Goal: Task Accomplishment & Management: Complete application form

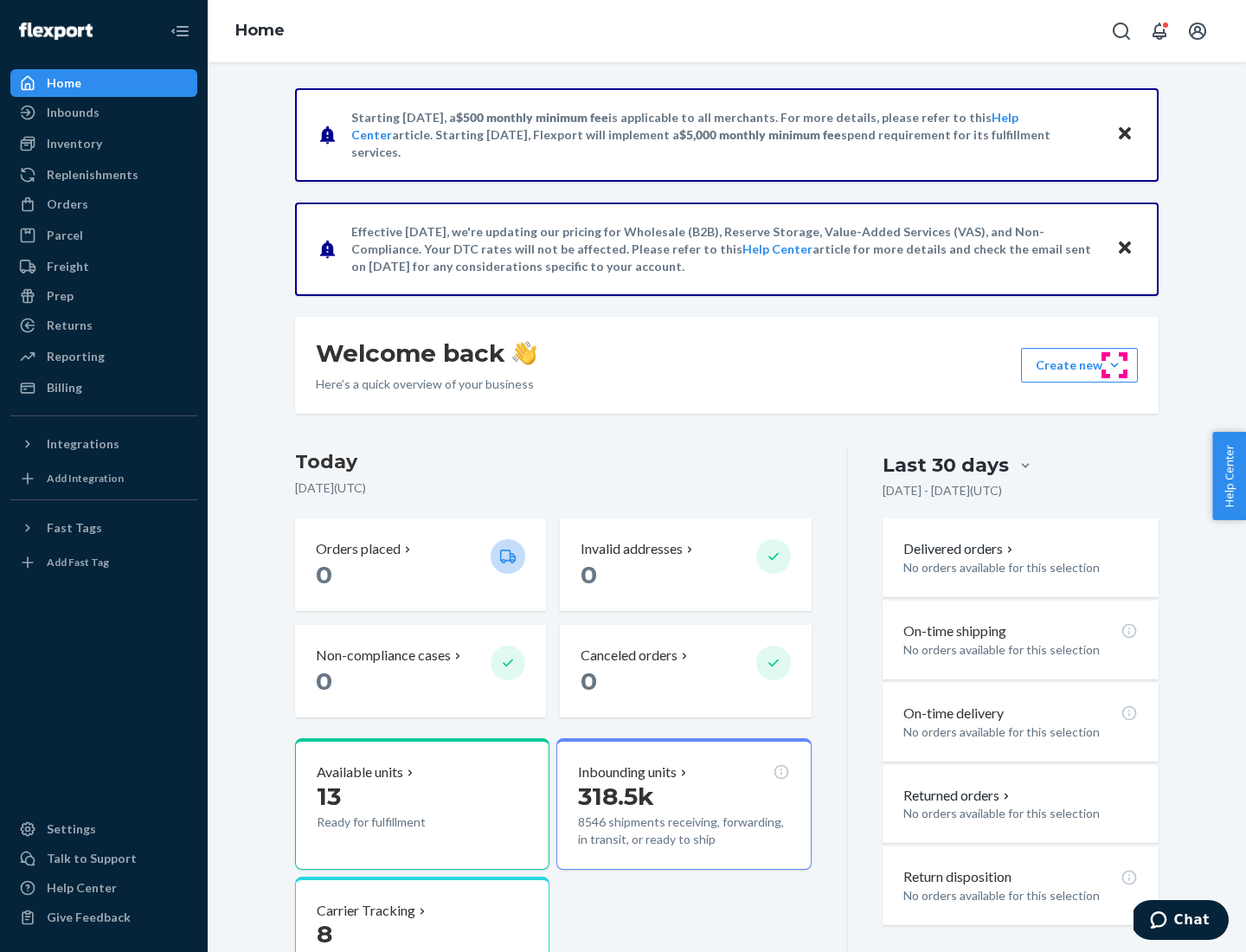
click at [1114, 365] on button "Create new Create new inbound Create new order Create new product" at bounding box center [1078, 364] width 117 height 34
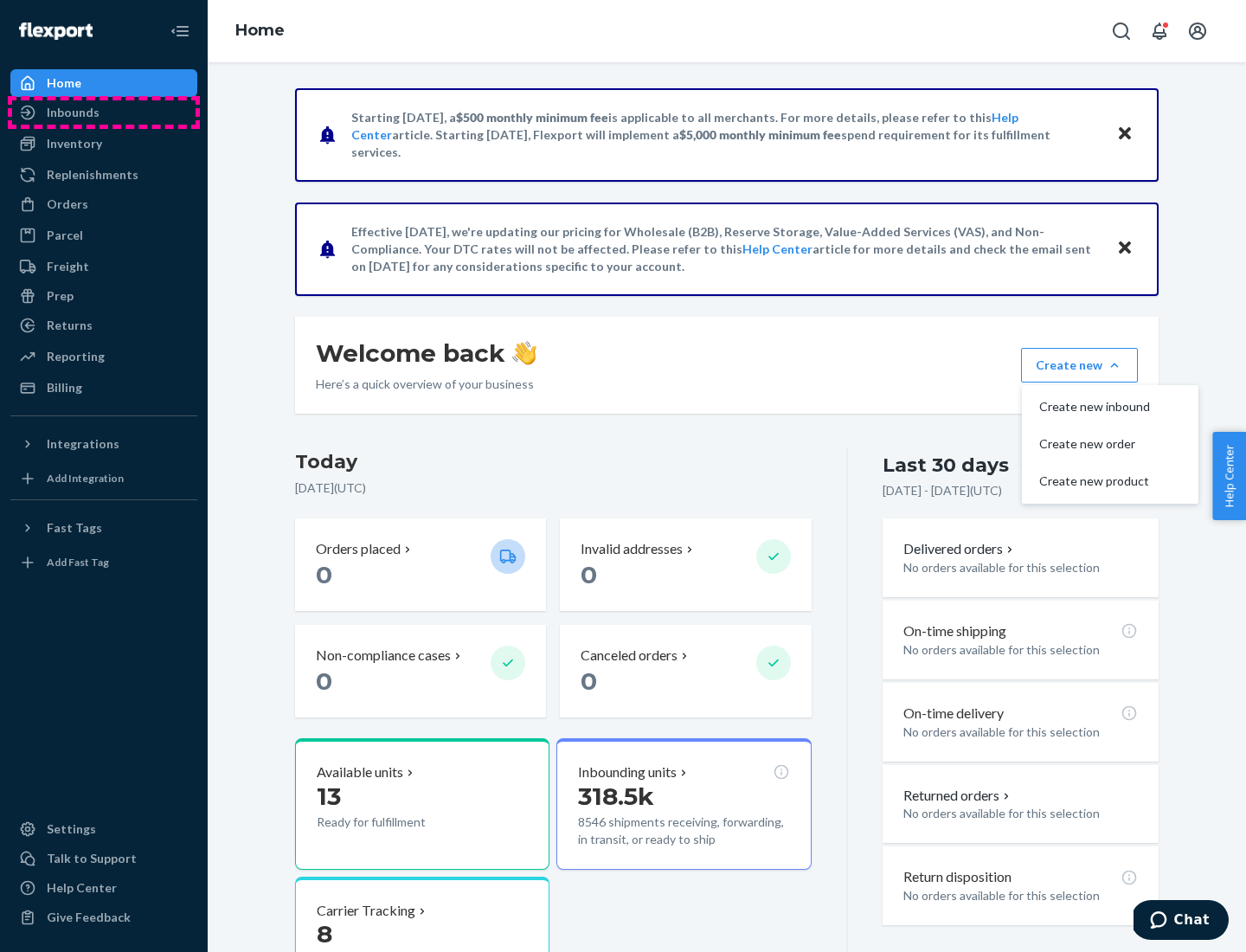
click at [104, 112] on div "Inbounds" at bounding box center [104, 112] width 183 height 25
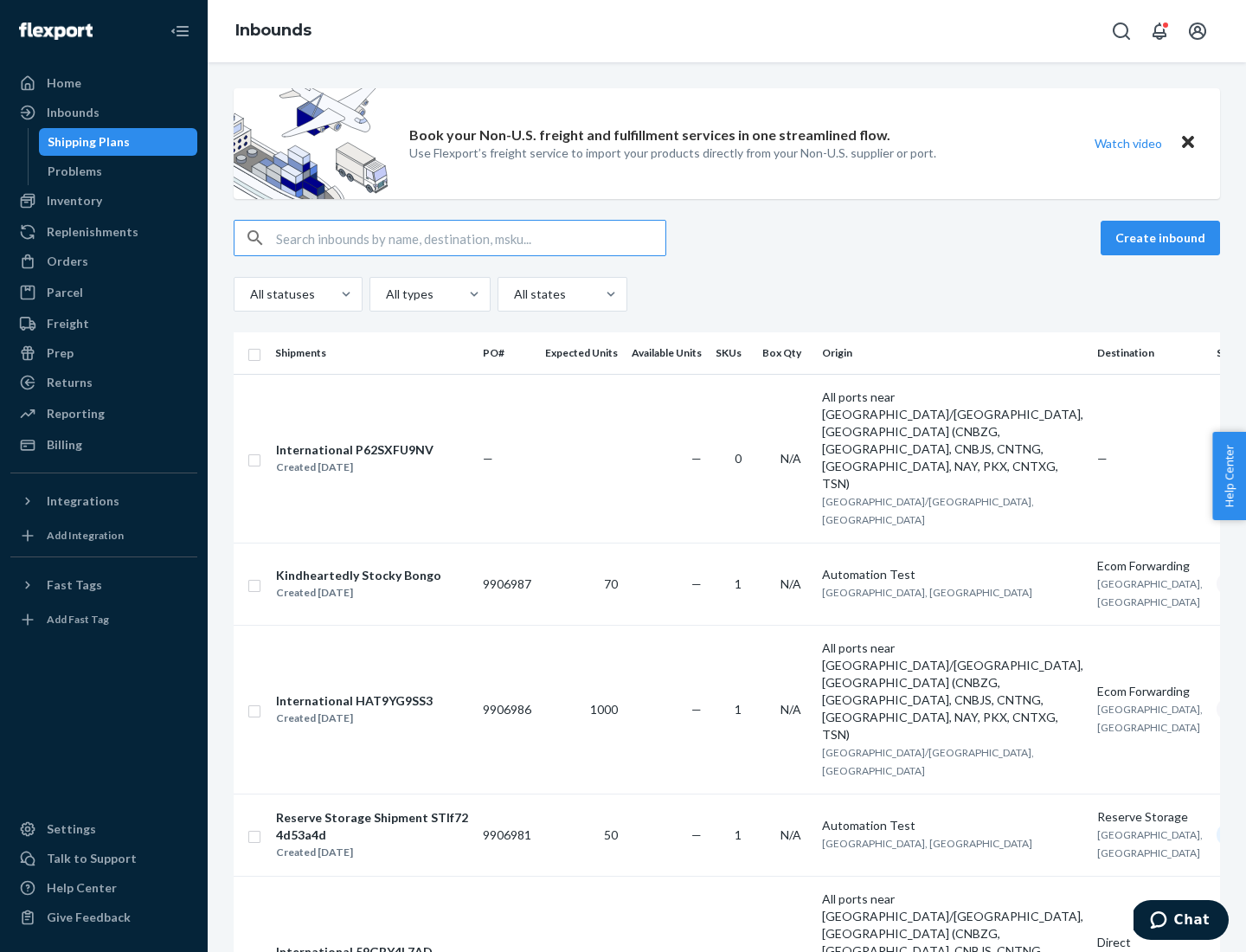
click at [1163, 238] on button "Create inbound" at bounding box center [1160, 237] width 119 height 34
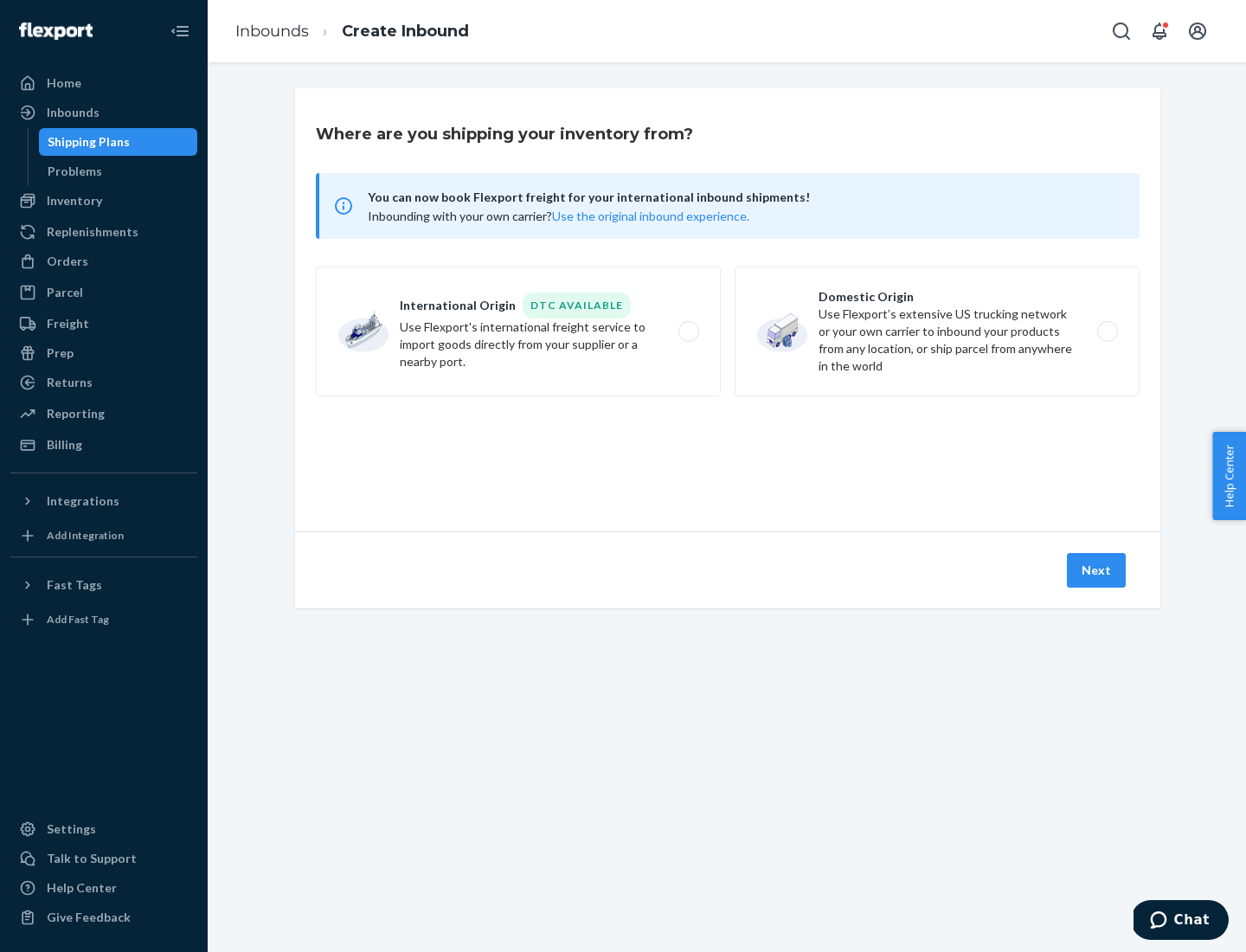
click at [937, 332] on label "Domestic Origin Use Flexport’s extensive US trucking network or your own carrie…" at bounding box center [936, 332] width 405 height 130
click at [1106, 332] on input "Domestic Origin Use Flexport’s extensive US trucking network or your own carrie…" at bounding box center [1112, 332] width 11 height 11
radio input "true"
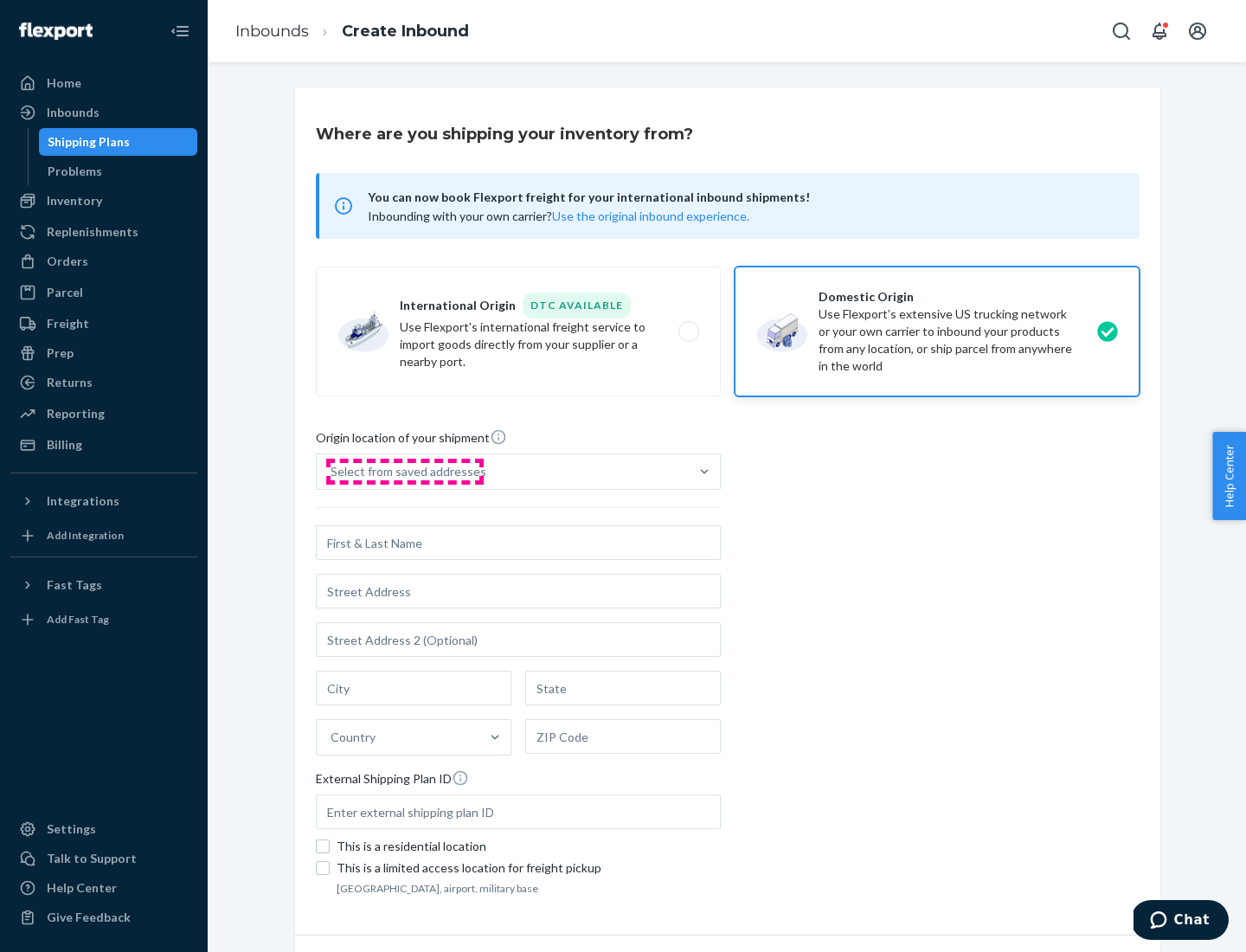
click at [404, 471] on div "Select from saved addresses" at bounding box center [408, 472] width 155 height 18
click at [333, 471] on input "Select from saved addresses" at bounding box center [332, 472] width 2 height 18
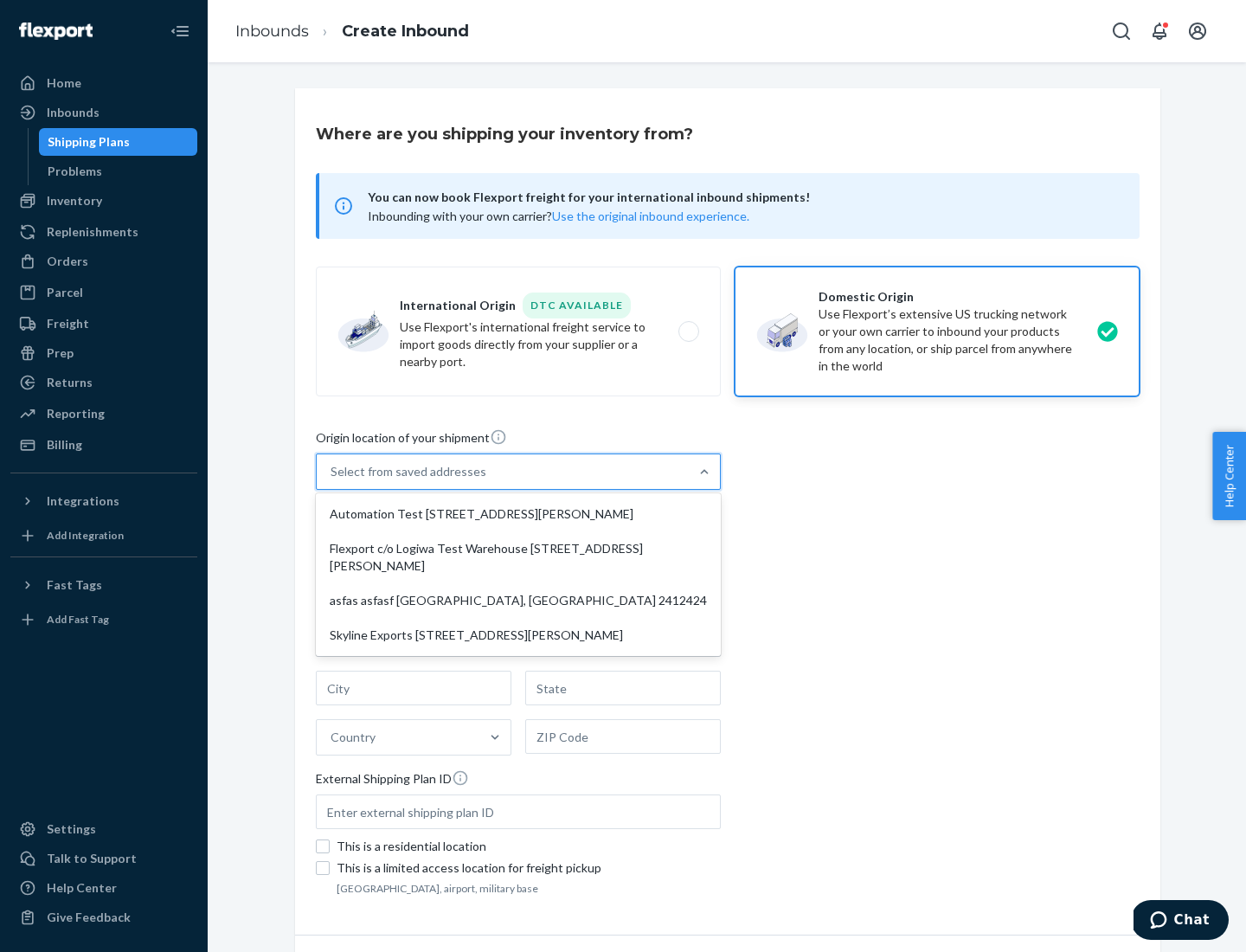
scroll to position [7, 0]
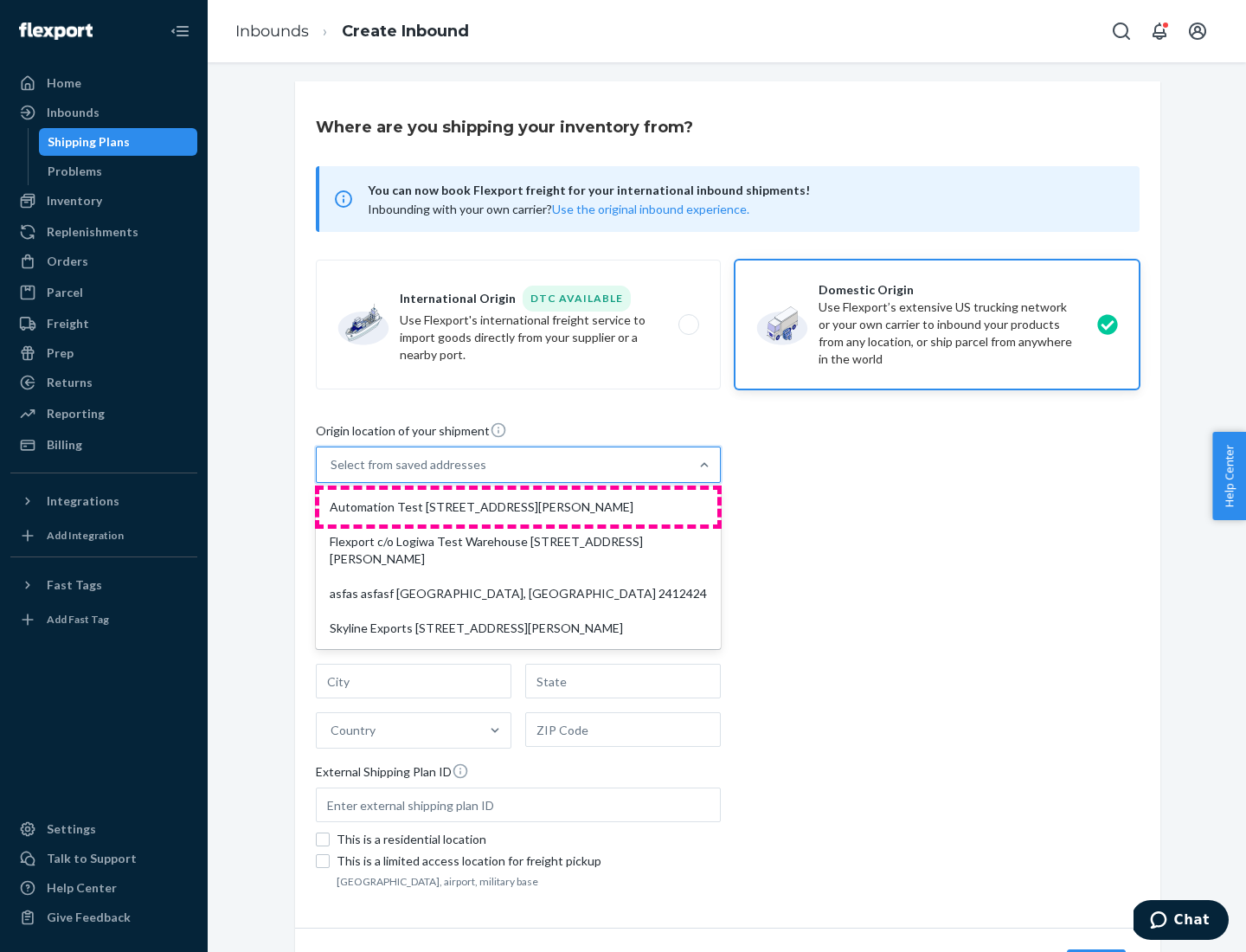
click at [519, 507] on div "Automation Test [STREET_ADDRESS][PERSON_NAME]" at bounding box center [519, 506] width 398 height 34
click at [333, 473] on input "option Automation Test [STREET_ADDRESS][PERSON_NAME] focused, 1 of 4. 4 results…" at bounding box center [332, 465] width 2 height 18
type input "Automation Test"
type input "9th Floor"
type input "[GEOGRAPHIC_DATA]"
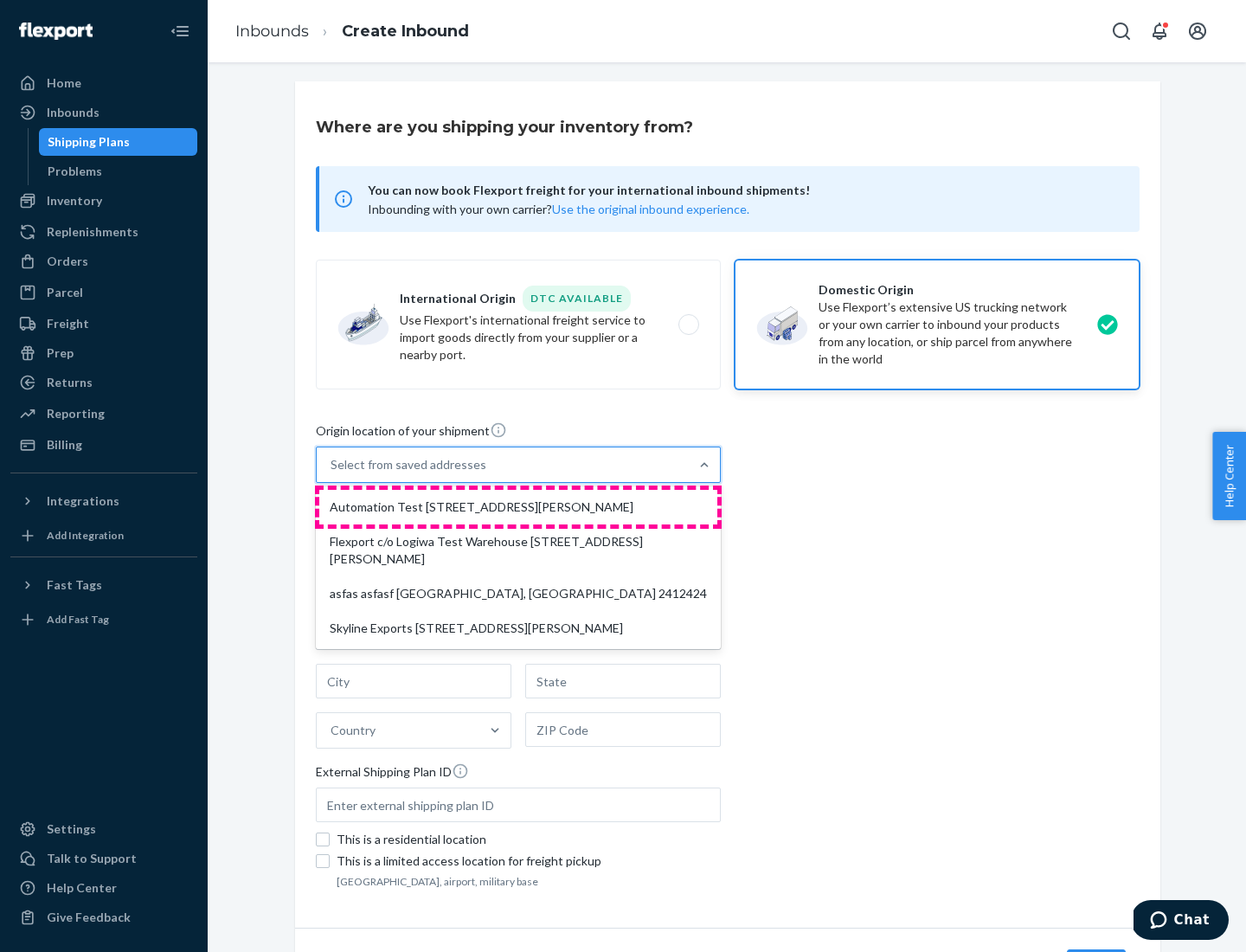
type input "CA"
type input "94104"
type input "[STREET_ADDRESS][PERSON_NAME]"
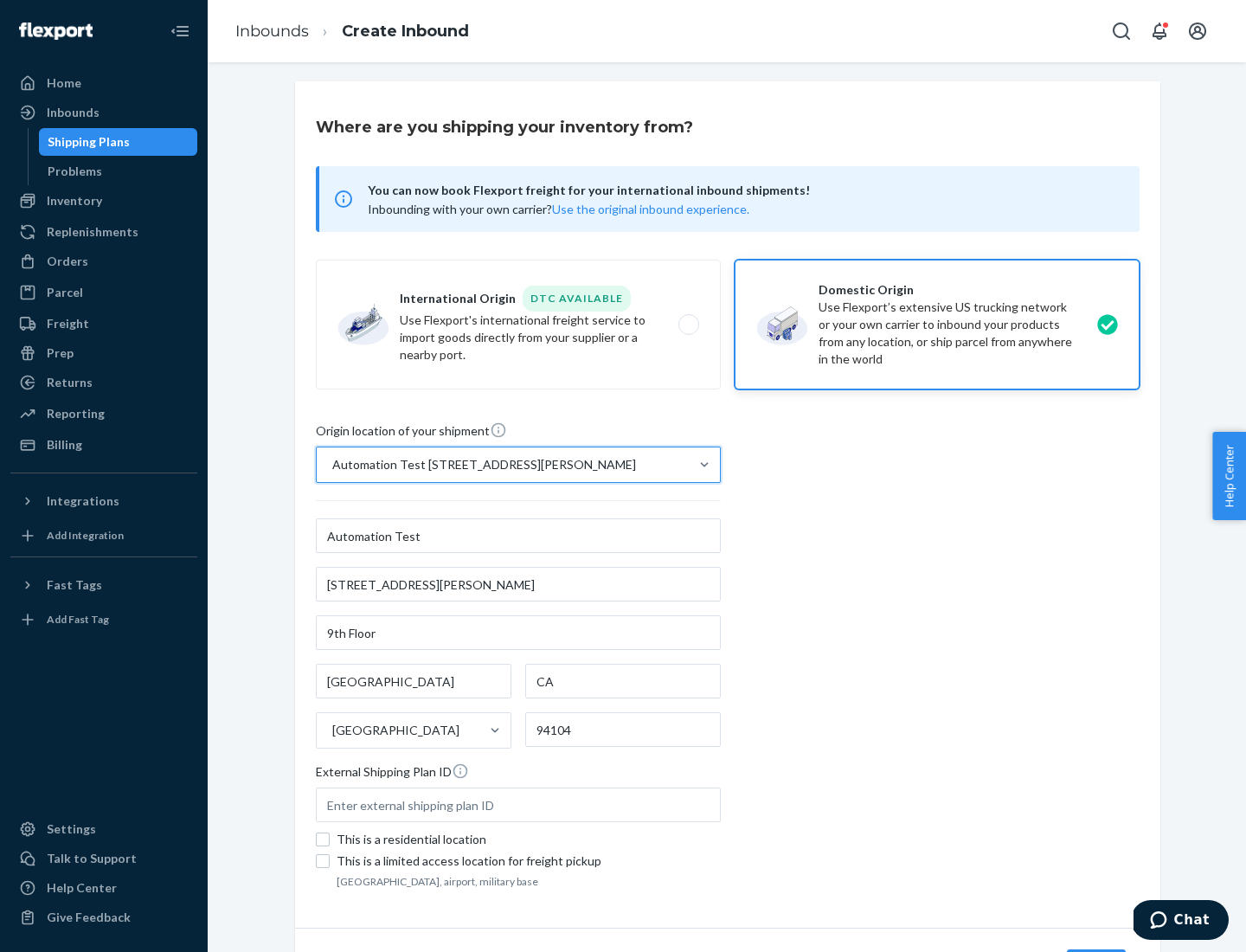
scroll to position [101, 0]
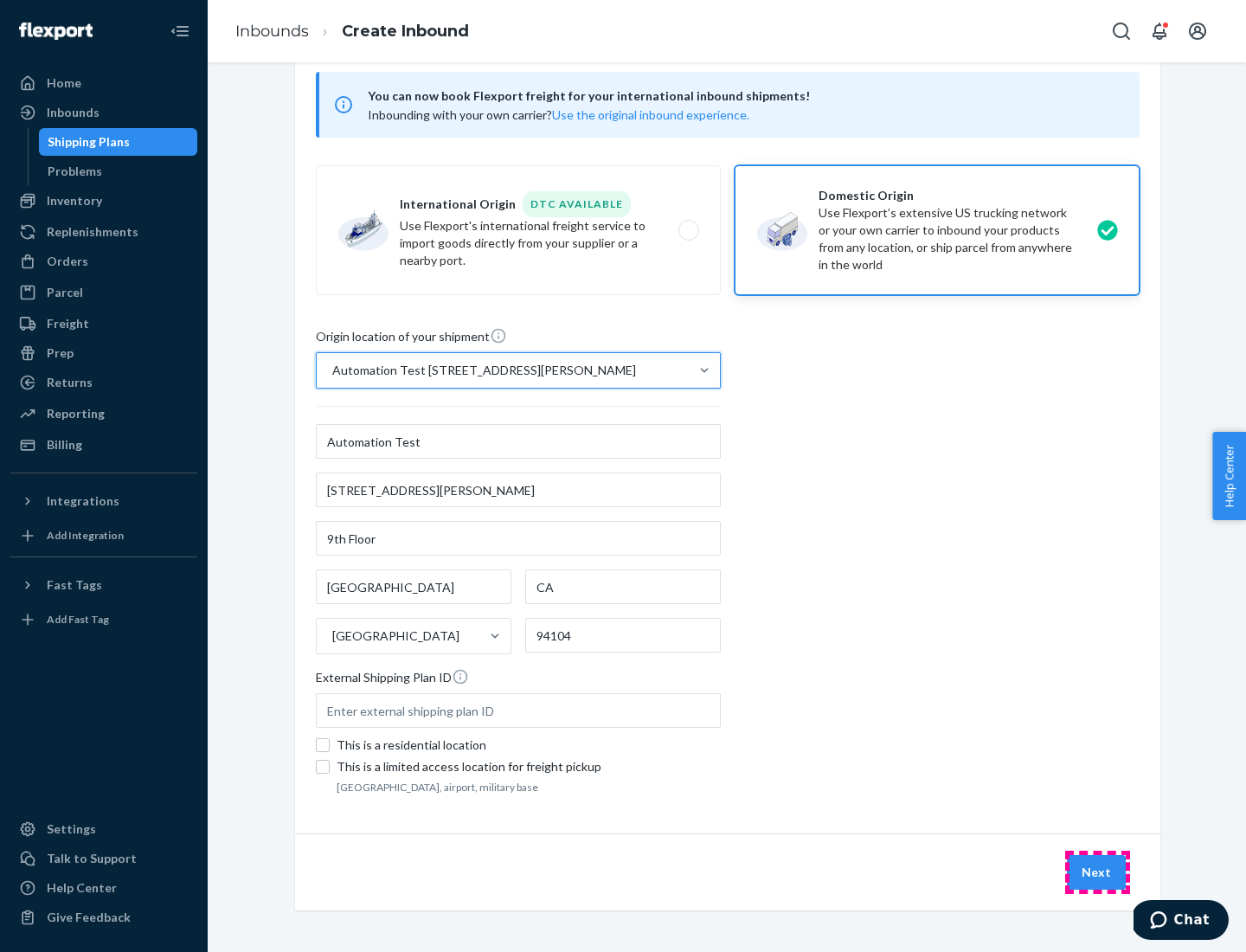
click at [1097, 872] on button "Next" at bounding box center [1096, 871] width 59 height 34
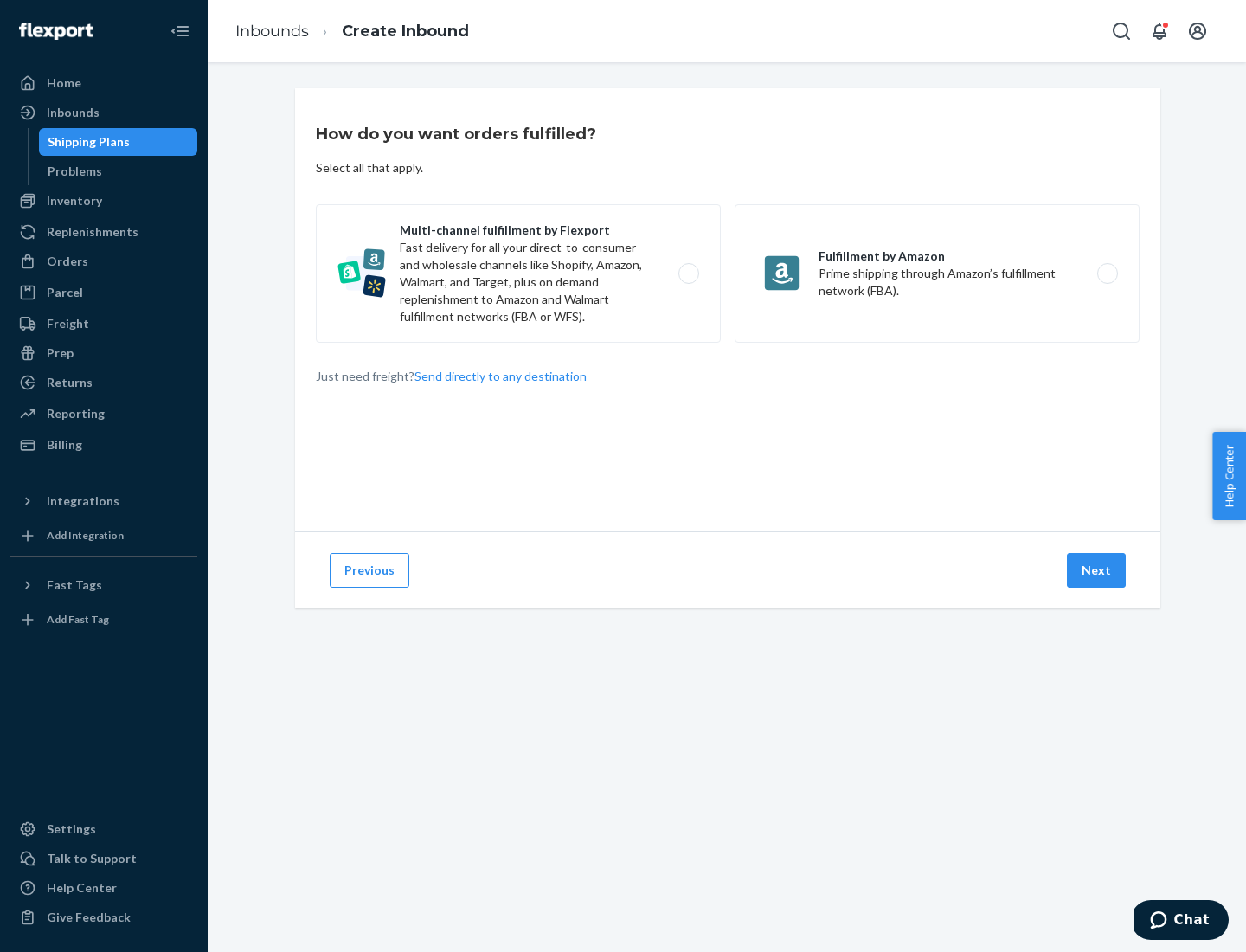
click at [519, 274] on label "Multi-channel fulfillment by Flexport Fast delivery for all your direct-to-cons…" at bounding box center [518, 274] width 405 height 139
click at [688, 274] on input "Multi-channel fulfillment by Flexport Fast delivery for all your direct-to-cons…" at bounding box center [693, 274] width 11 height 11
radio input "true"
click at [1097, 570] on button "Next" at bounding box center [1096, 569] width 59 height 34
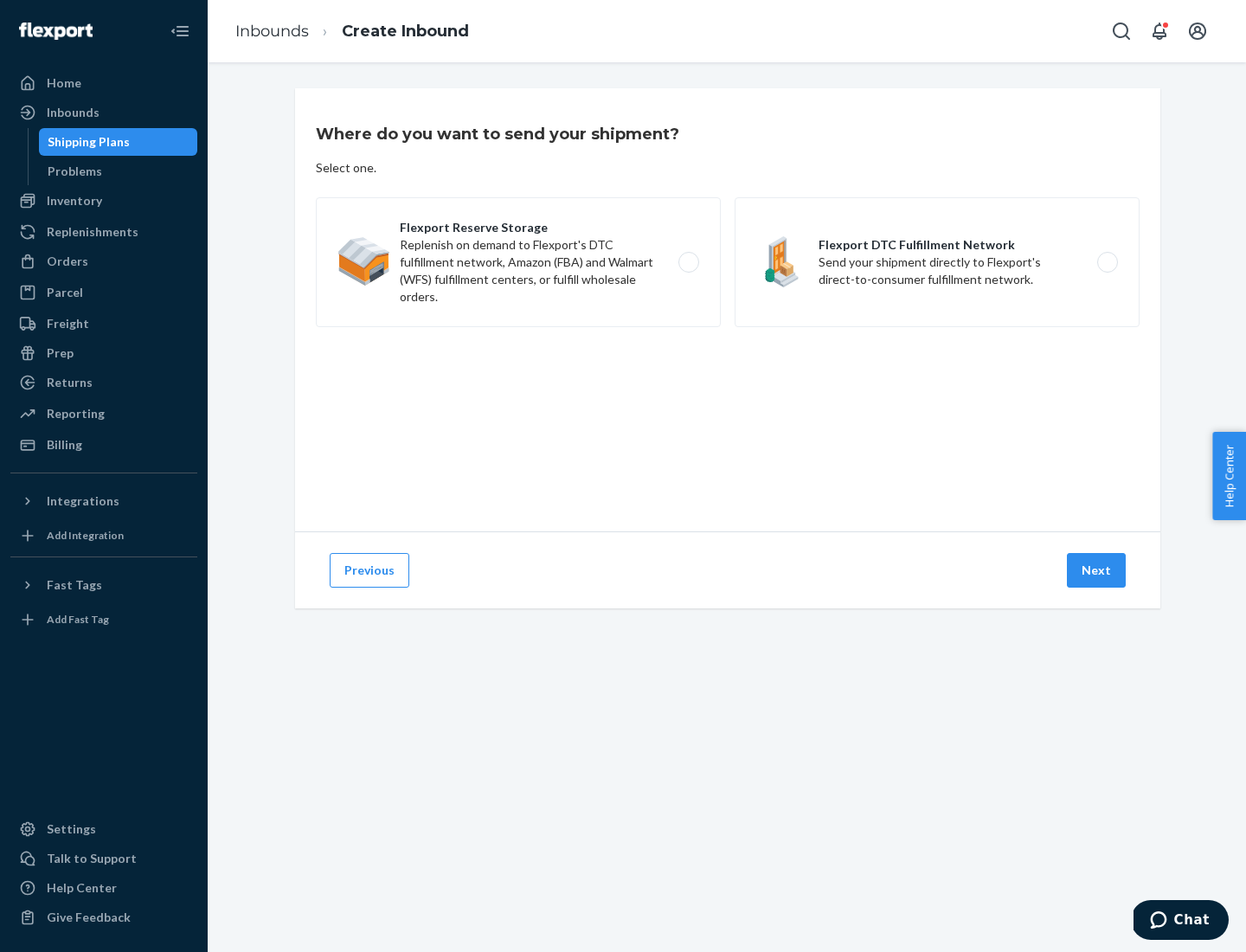
click at [937, 262] on label "Flexport DTC Fulfillment Network Send your shipment directly to Flexport's dire…" at bounding box center [936, 262] width 405 height 130
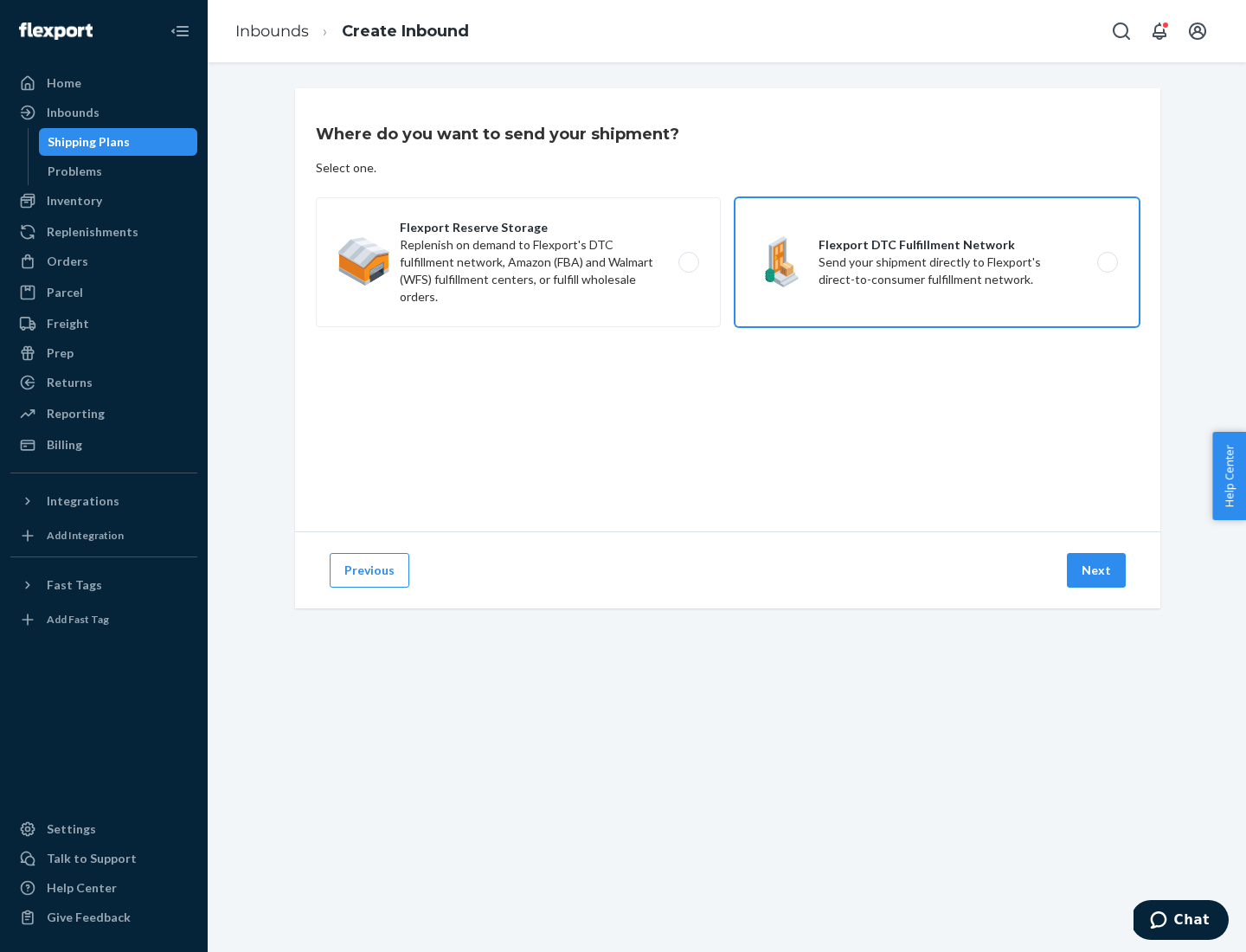
click at [1106, 262] on input "Flexport DTC Fulfillment Network Send your shipment directly to Flexport's dire…" at bounding box center [1112, 262] width 11 height 11
radio input "true"
click at [1097, 570] on button "Next" at bounding box center [1096, 569] width 59 height 34
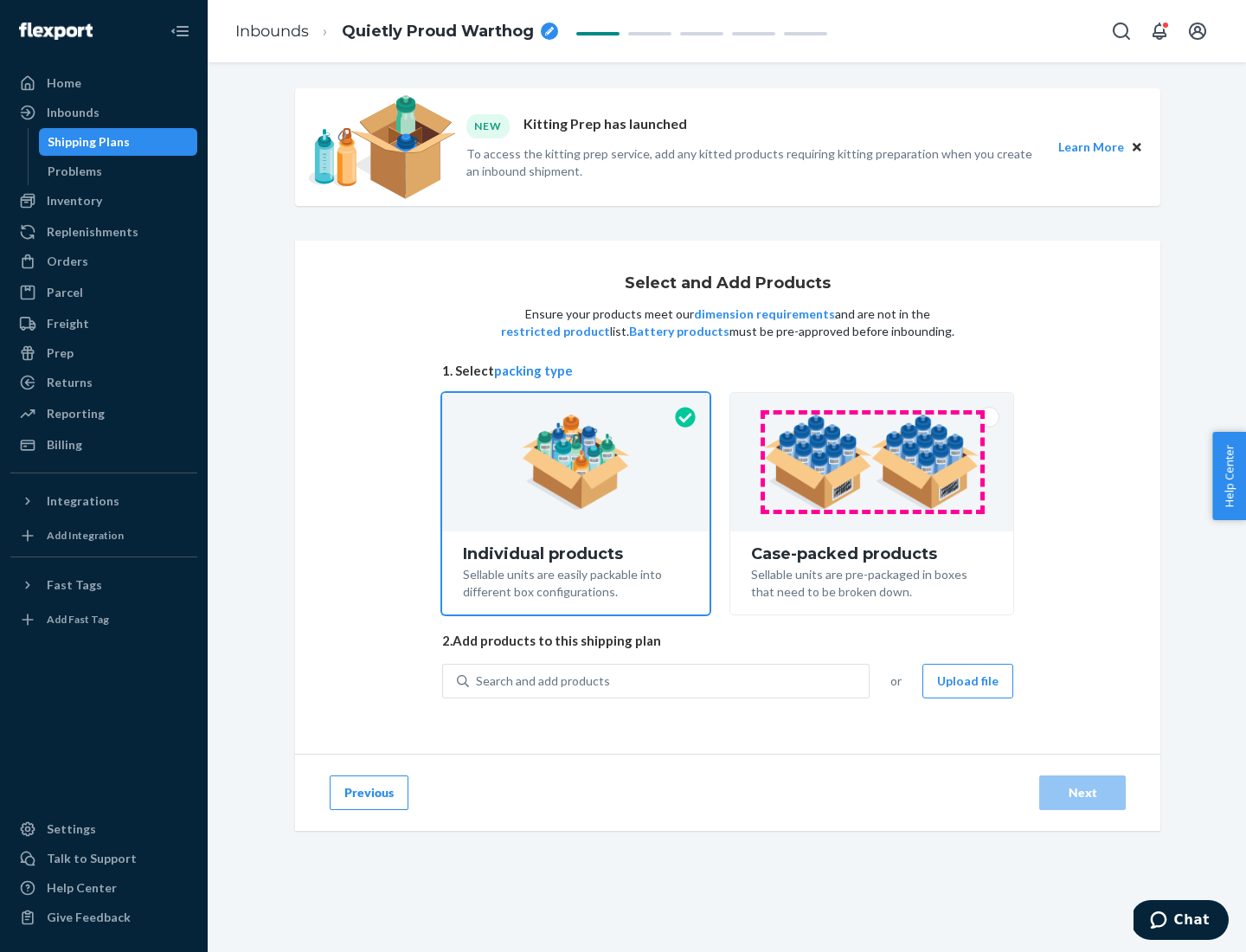
click at [872, 462] on img at bounding box center [872, 462] width 216 height 95
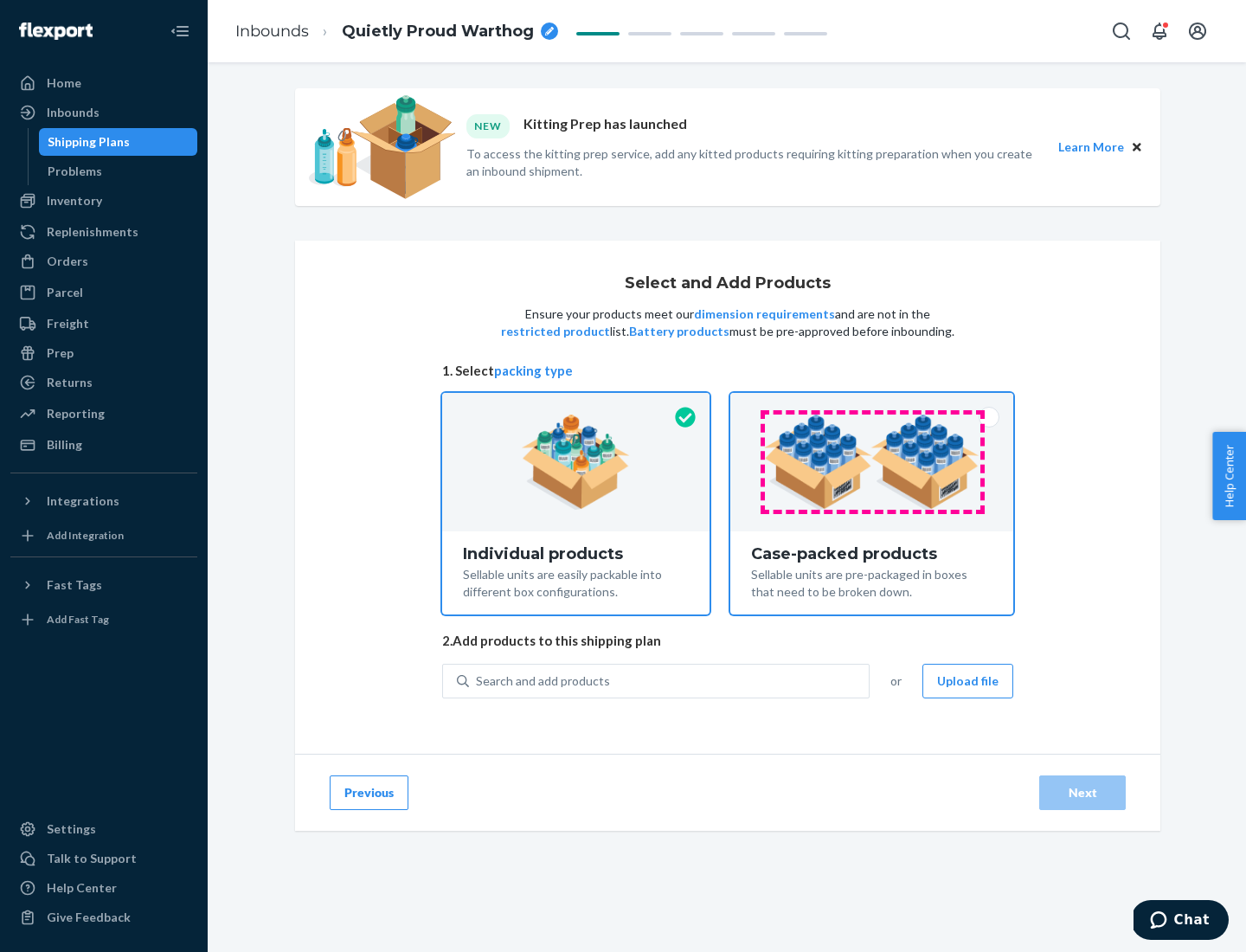
click at [872, 404] on input "Case-packed products Sellable units are pre-packaged in boxes that need to be b…" at bounding box center [871, 398] width 11 height 11
radio input "true"
radio input "false"
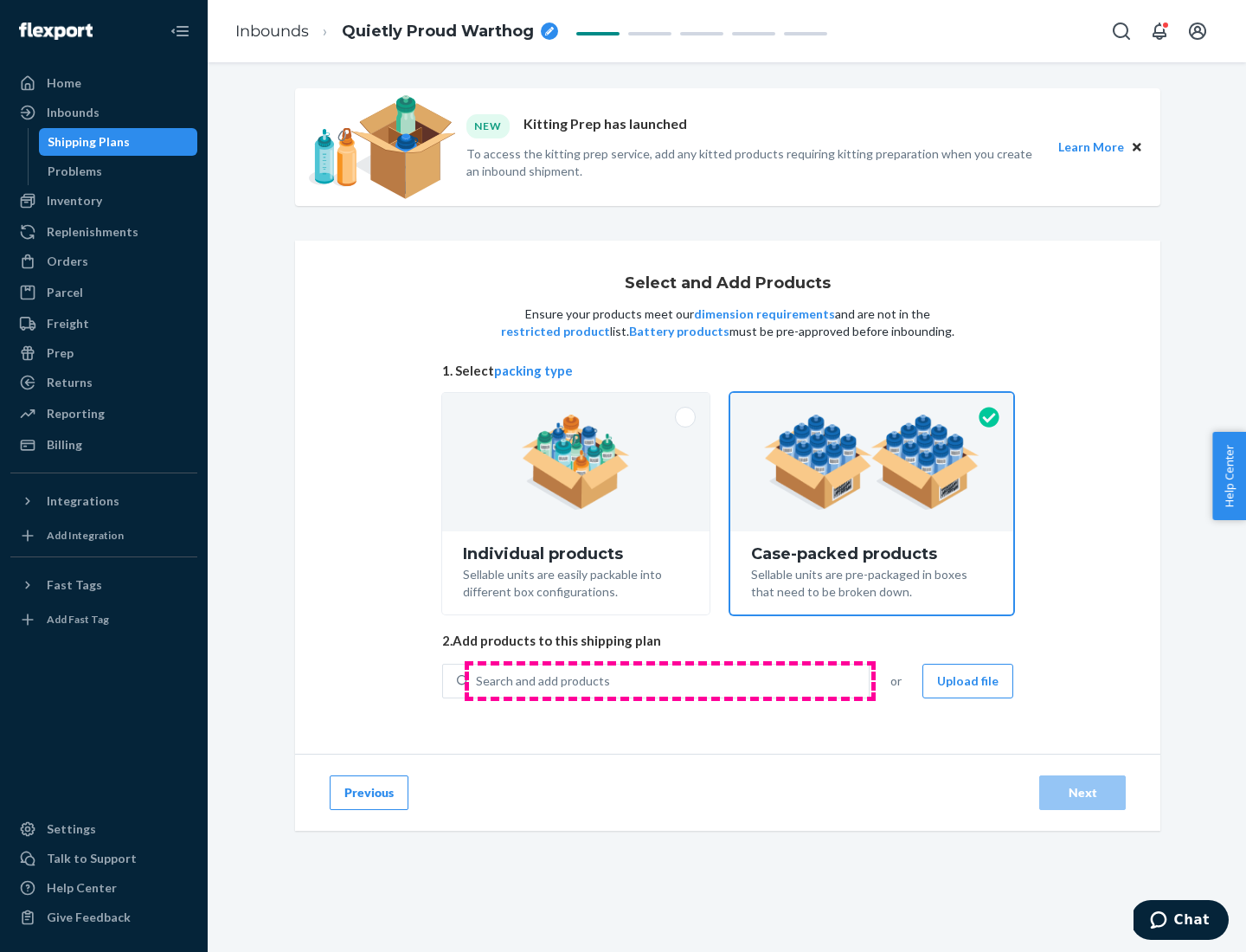
click at [670, 680] on div "Search and add products" at bounding box center [669, 680] width 400 height 31
click at [477, 680] on input "Search and add products" at bounding box center [476, 681] width 2 height 18
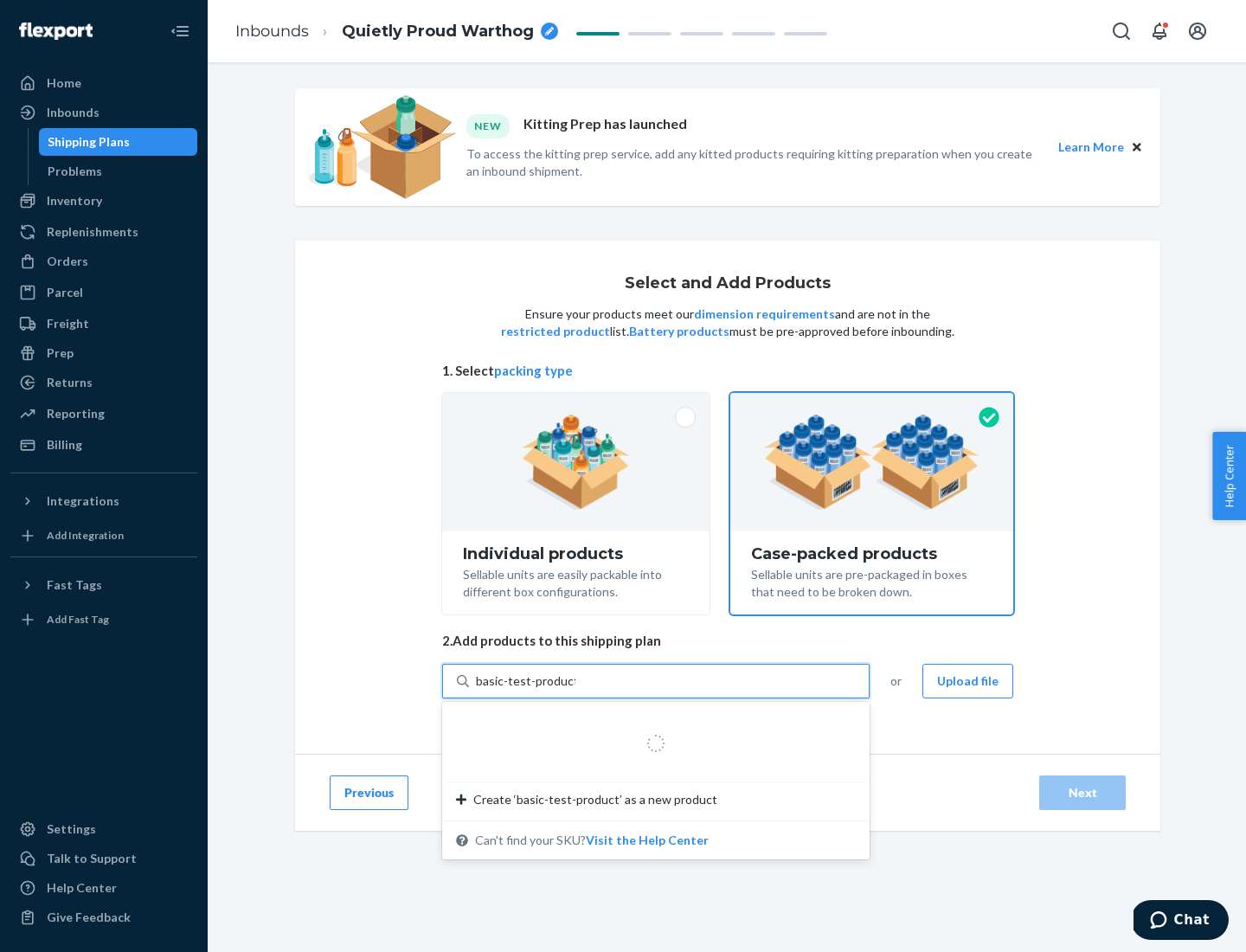
type input "basic-test-product-1"
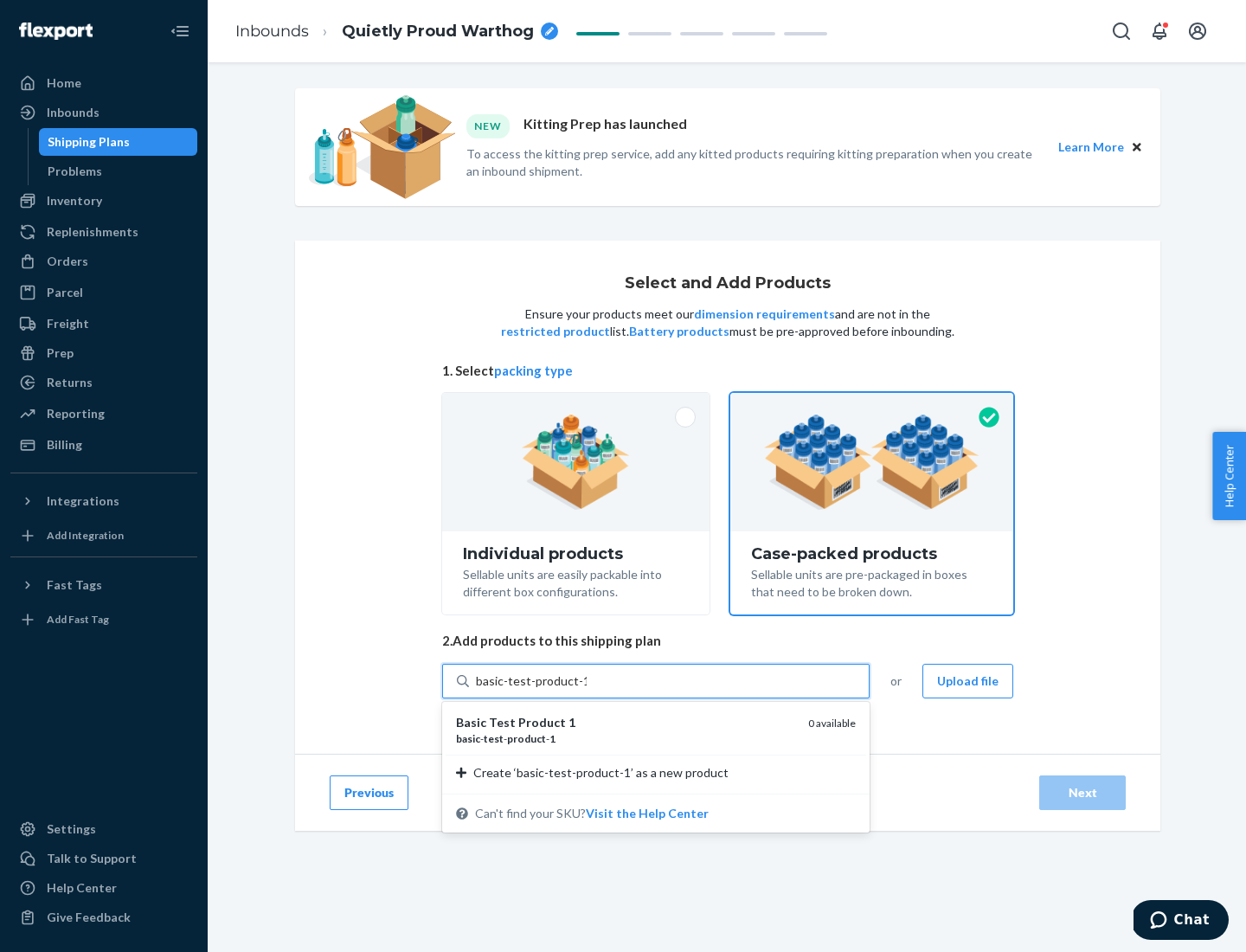
click at [626, 738] on div "basic - test - product - 1" at bounding box center [626, 738] width 339 height 15
click at [586, 690] on input "basic-test-product-1" at bounding box center [531, 681] width 111 height 18
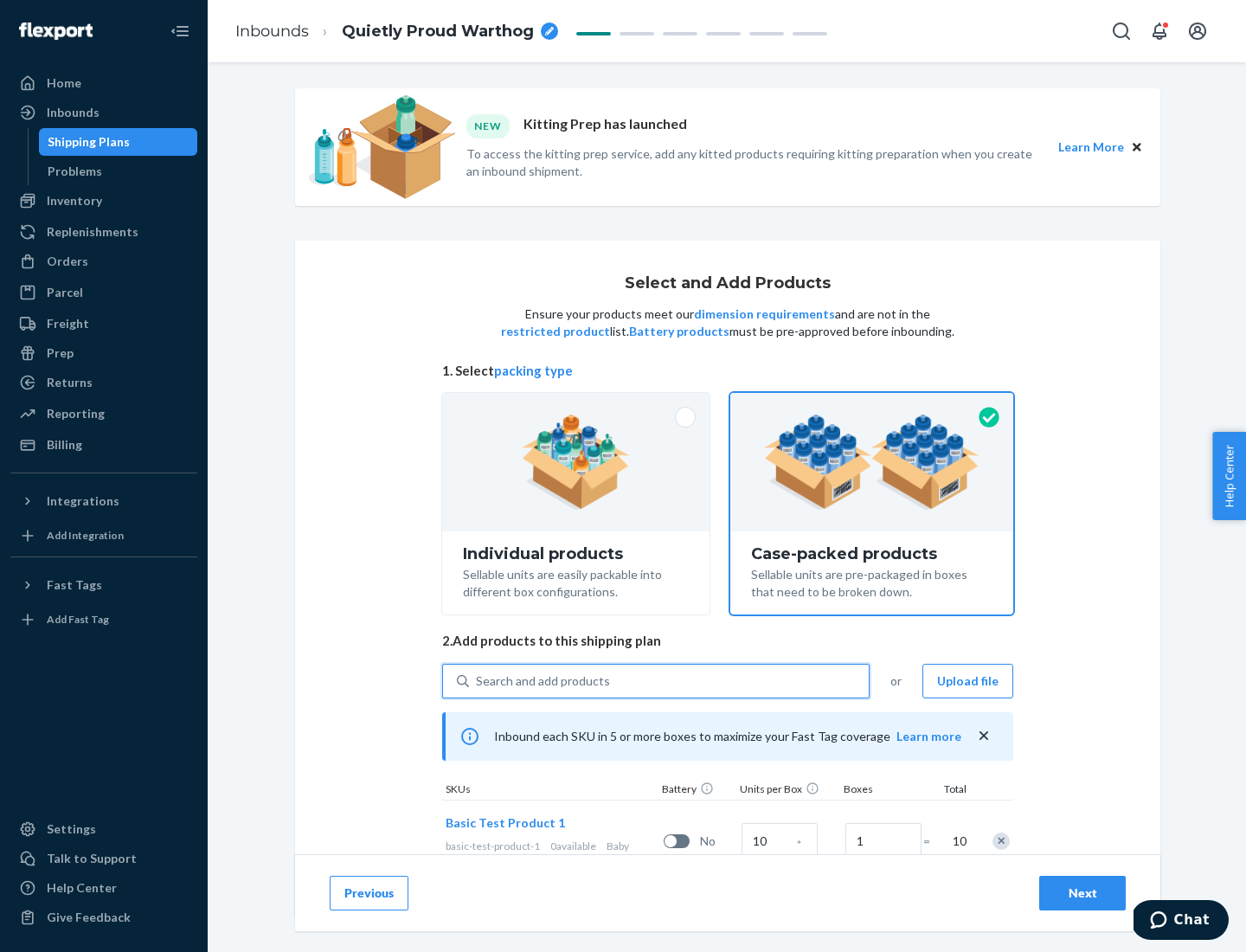
scroll to position [62, 0]
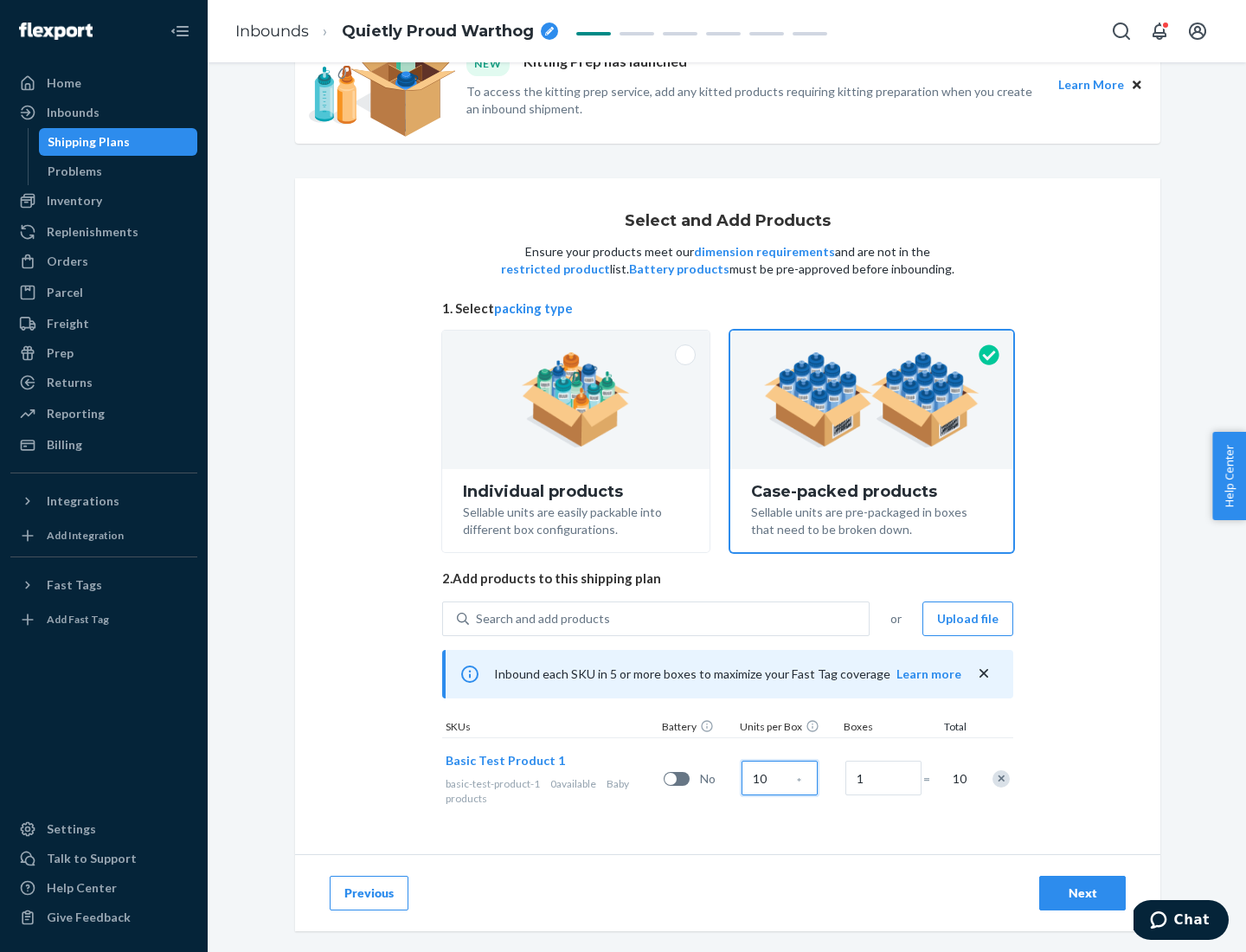
type input "10"
type input "7"
click at [1082, 893] on div "Next" at bounding box center [1082, 893] width 57 height 18
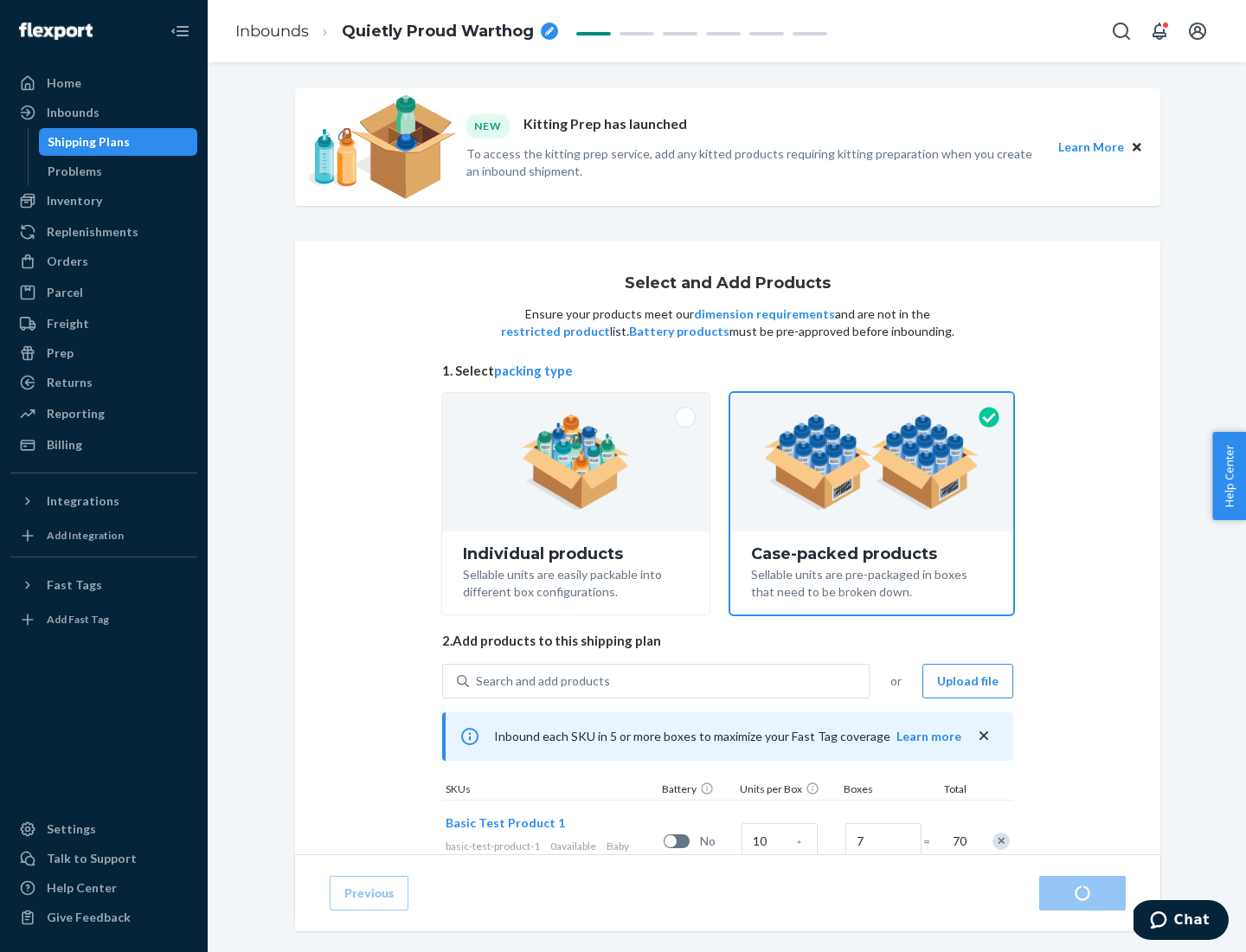
radio input "true"
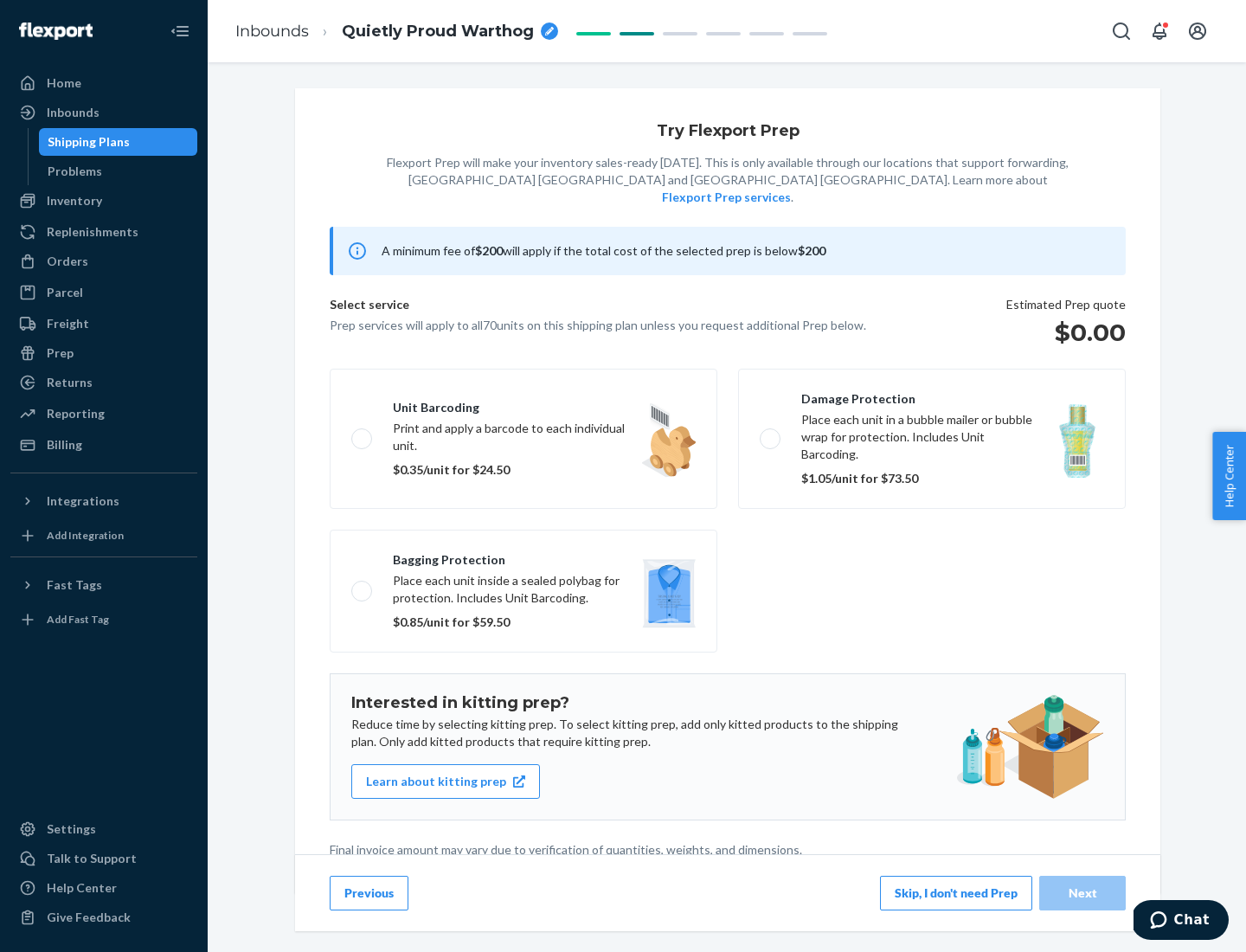
scroll to position [4, 0]
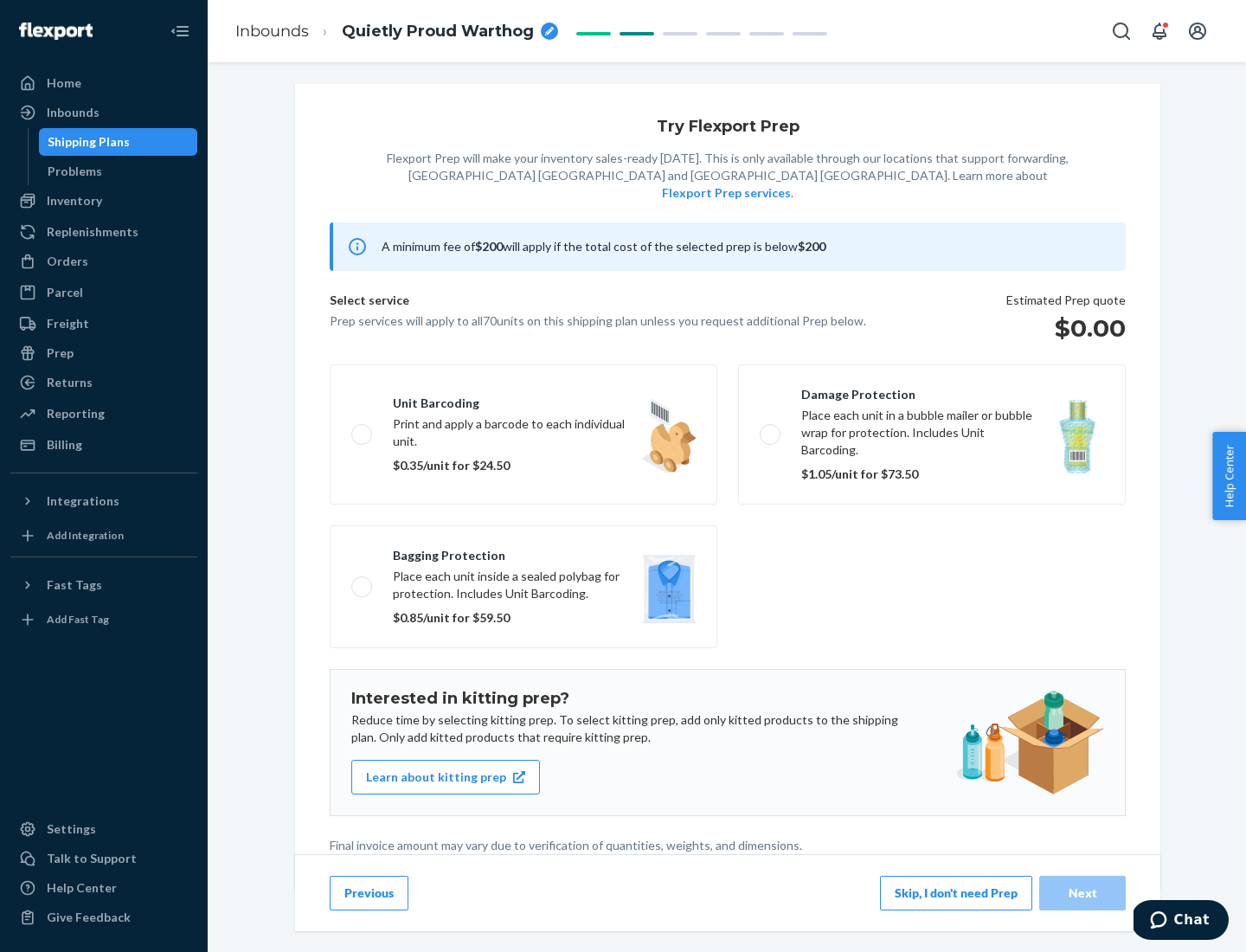
click at [524, 551] on label "Bagging protection Place each unit inside a sealed polybag for protection. Incl…" at bounding box center [524, 586] width 388 height 123
click at [362, 581] on input "Bagging protection Place each unit inside a sealed polybag for protection. Incl…" at bounding box center [356, 586] width 11 height 11
checkbox input "true"
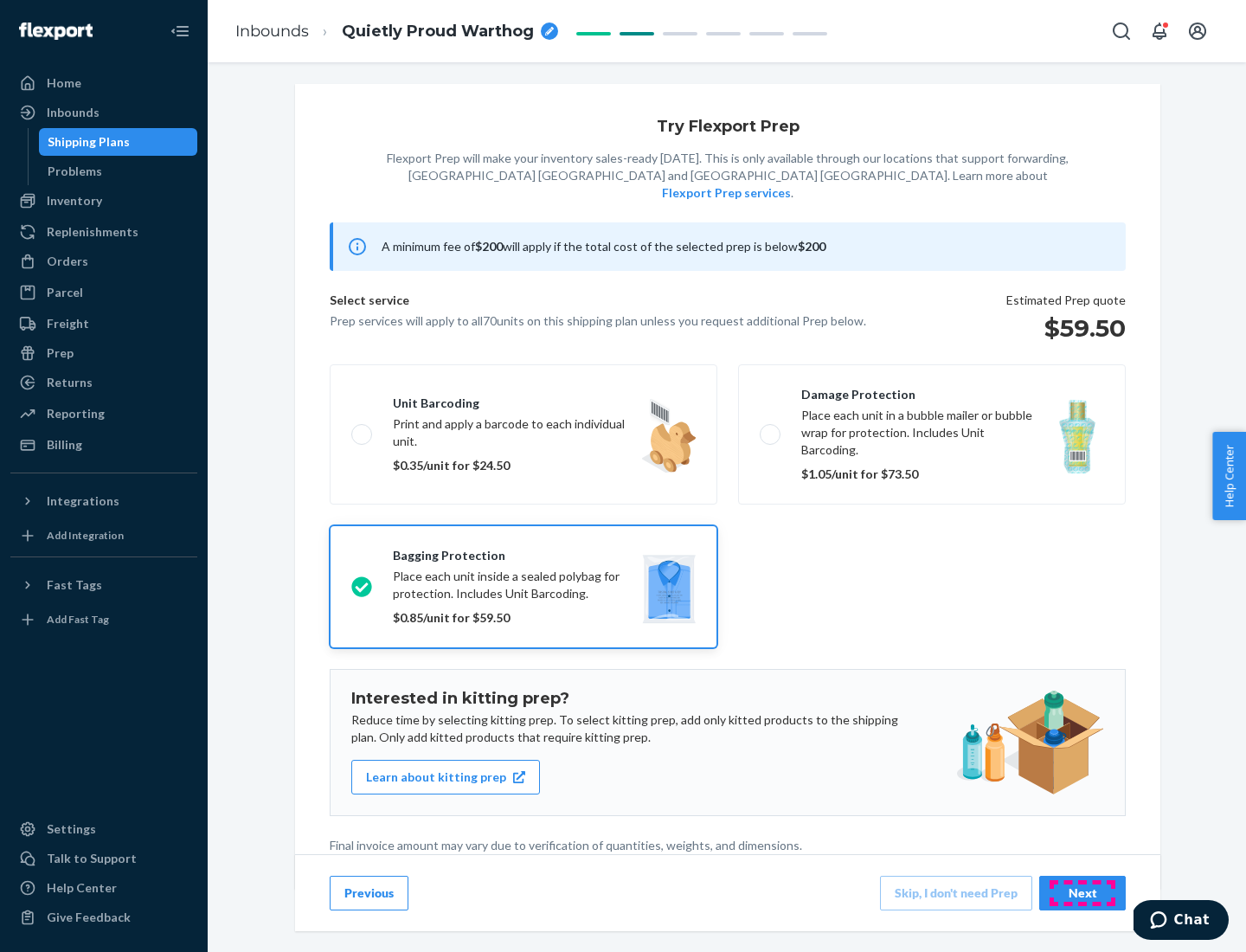
click at [1082, 892] on div "Next" at bounding box center [1082, 893] width 57 height 18
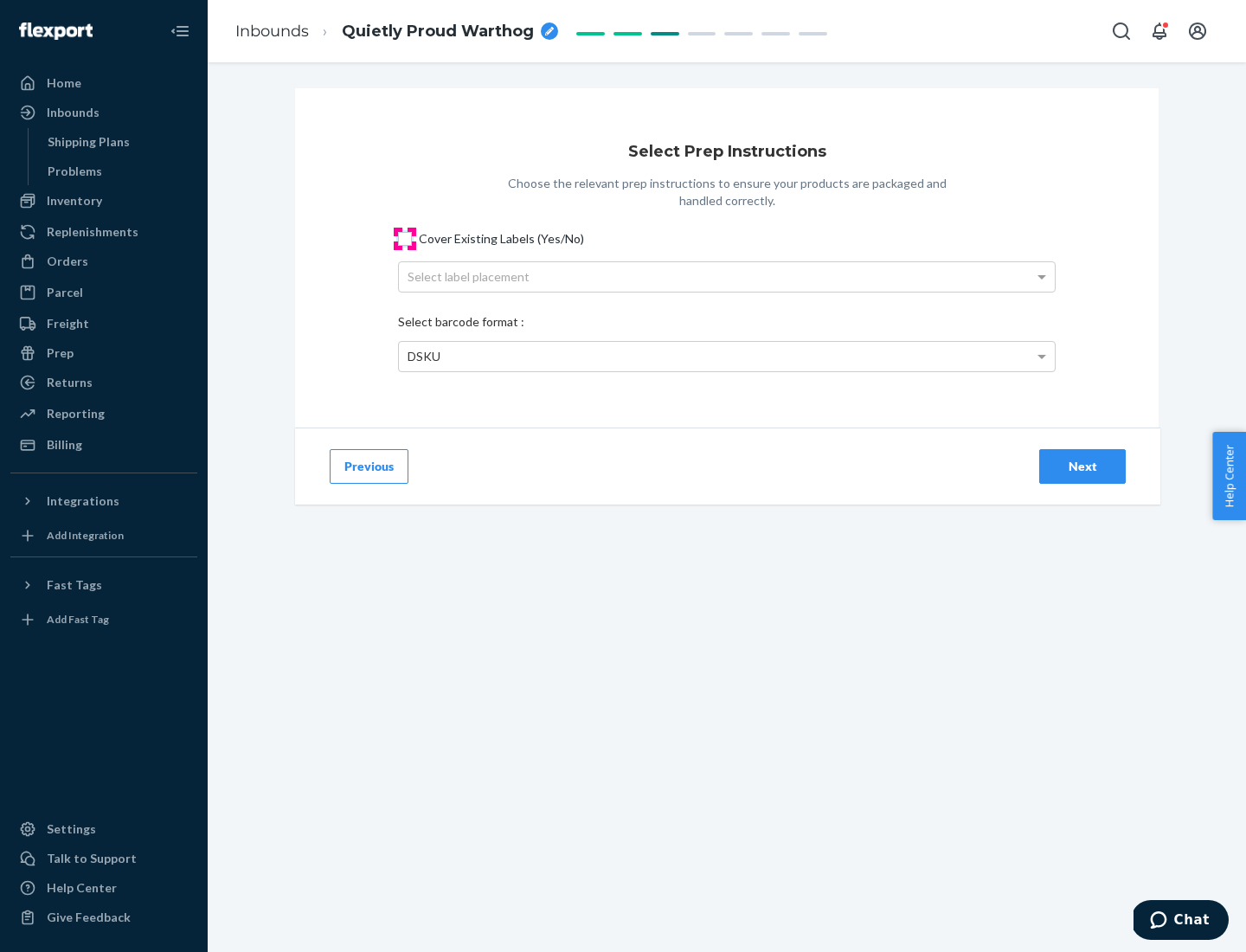
click at [405, 238] on input "Cover Existing Labels (Yes/No)" at bounding box center [405, 239] width 14 height 14
checkbox input "true"
click at [727, 276] on div "Select label placement" at bounding box center [727, 277] width 655 height 30
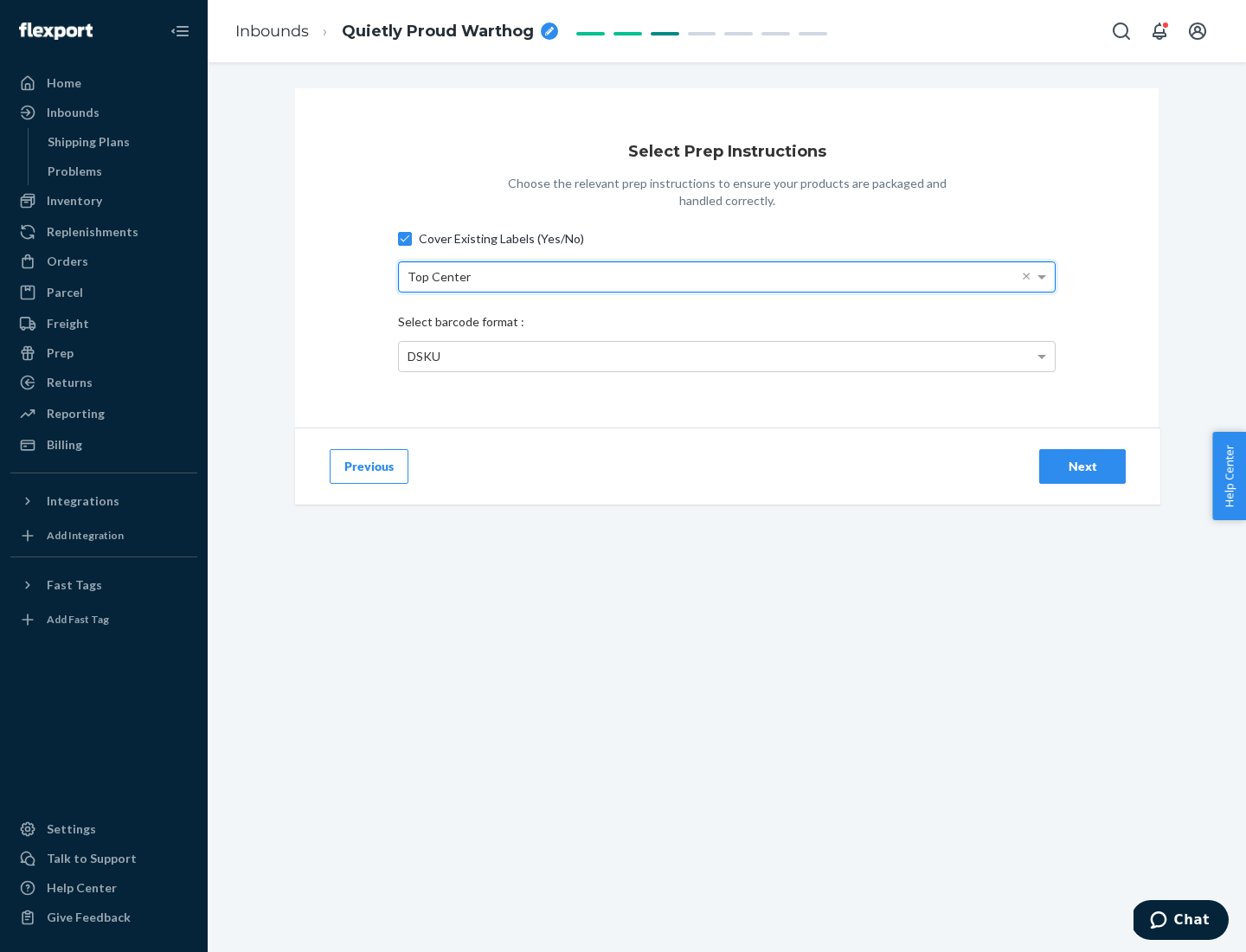
click at [727, 355] on div "DSKU" at bounding box center [727, 356] width 655 height 30
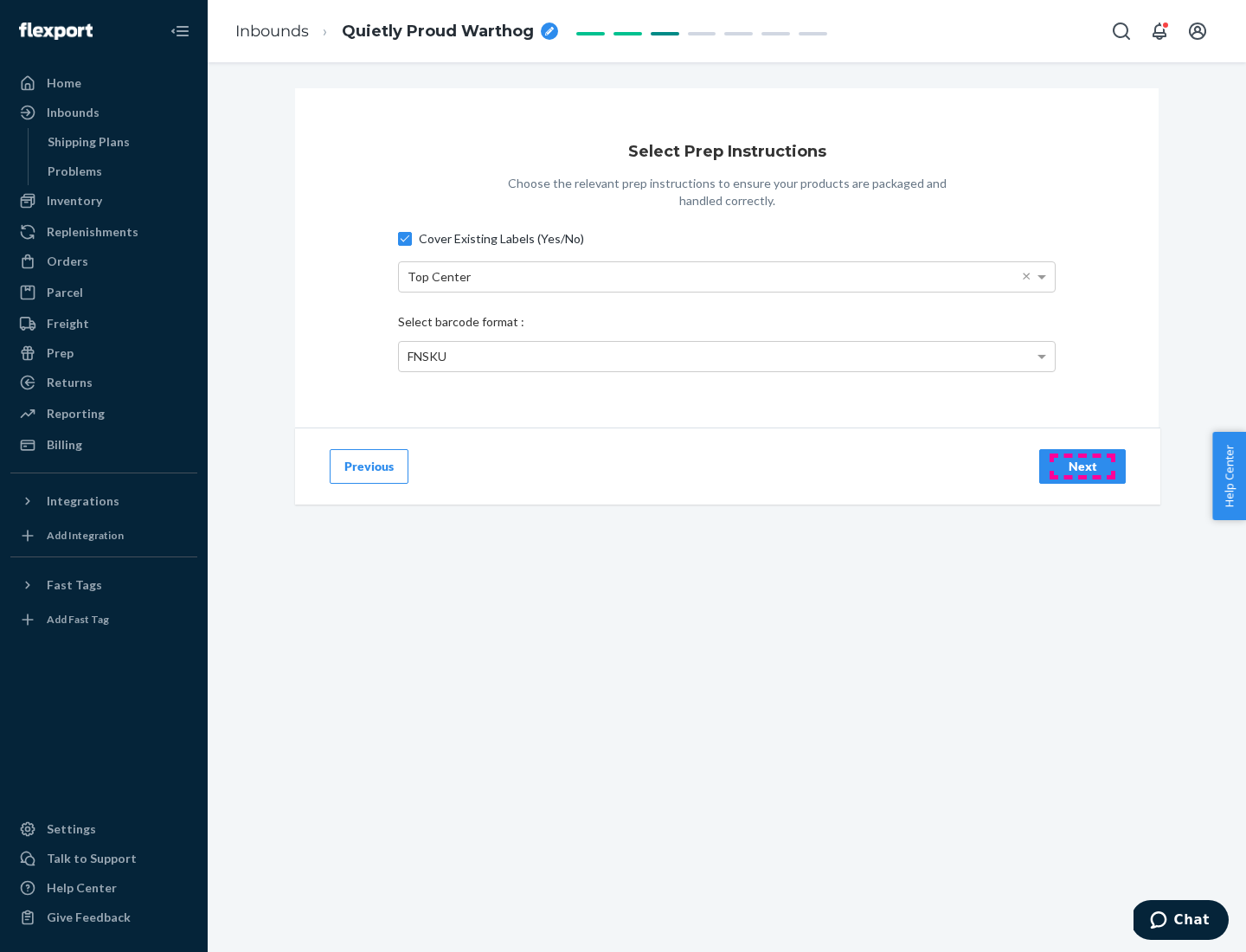
click at [1082, 465] on div "Next" at bounding box center [1082, 467] width 57 height 18
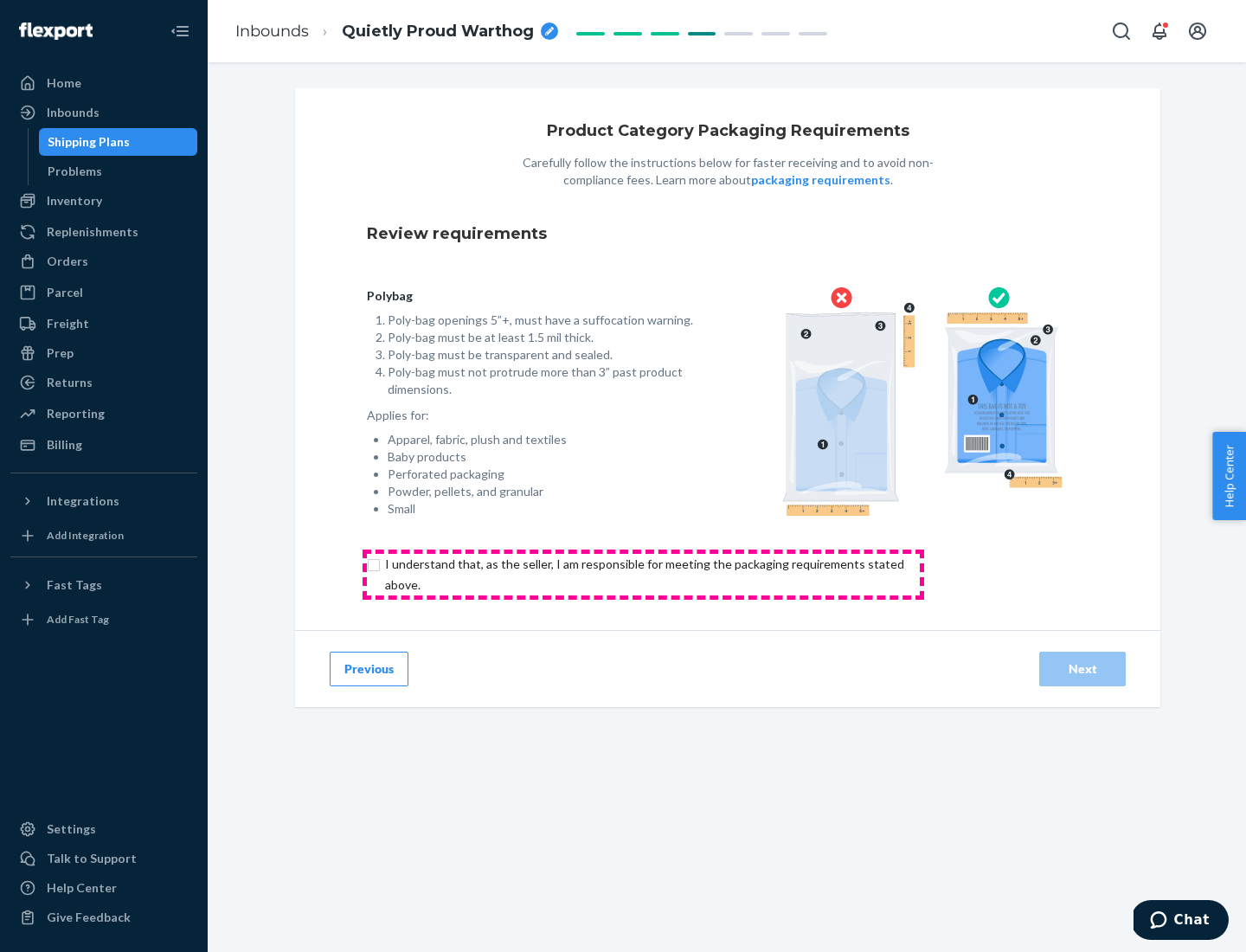
click at [643, 574] on input "checkbox" at bounding box center [655, 574] width 576 height 41
checkbox input "true"
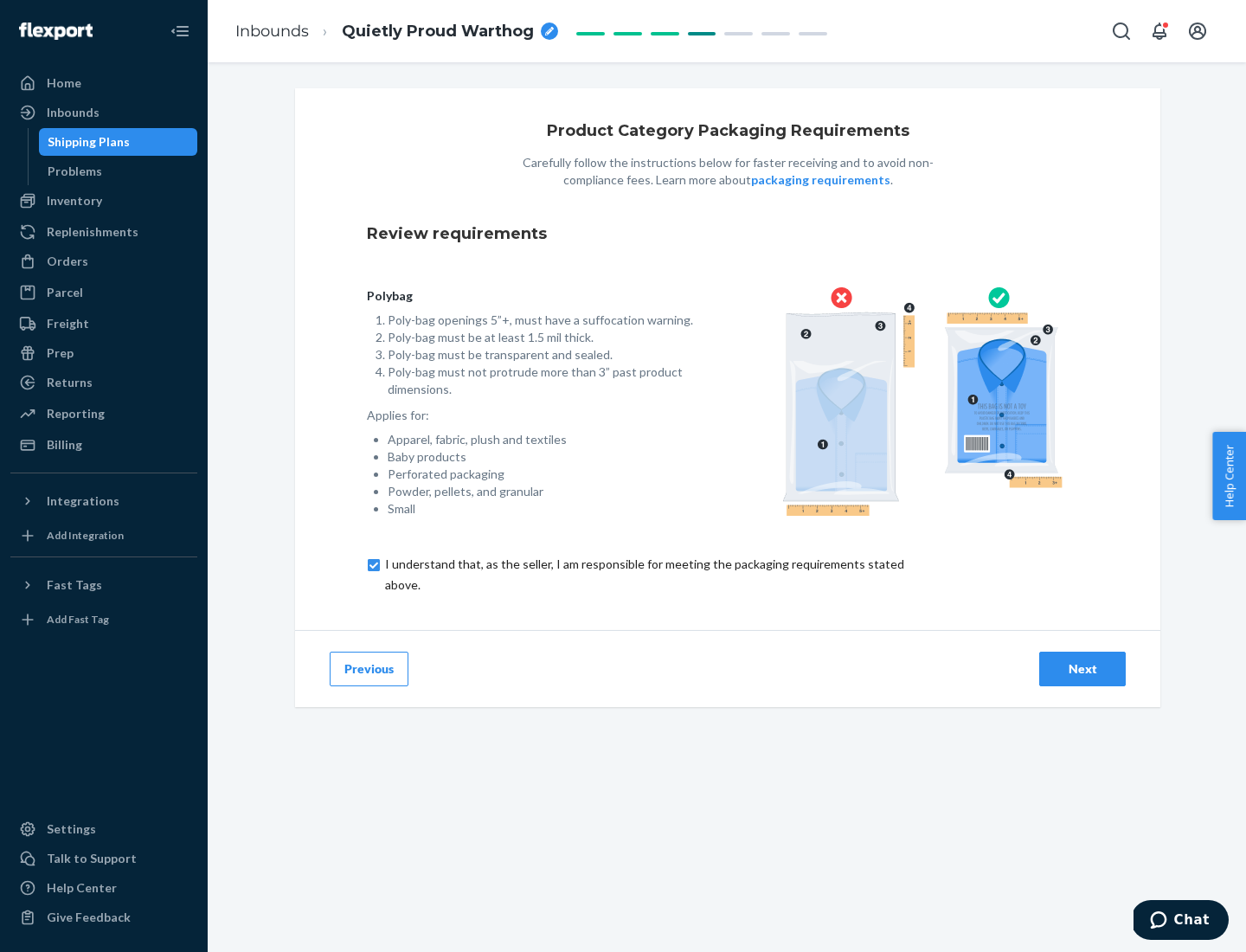
click at [1082, 668] on div "Next" at bounding box center [1082, 669] width 57 height 18
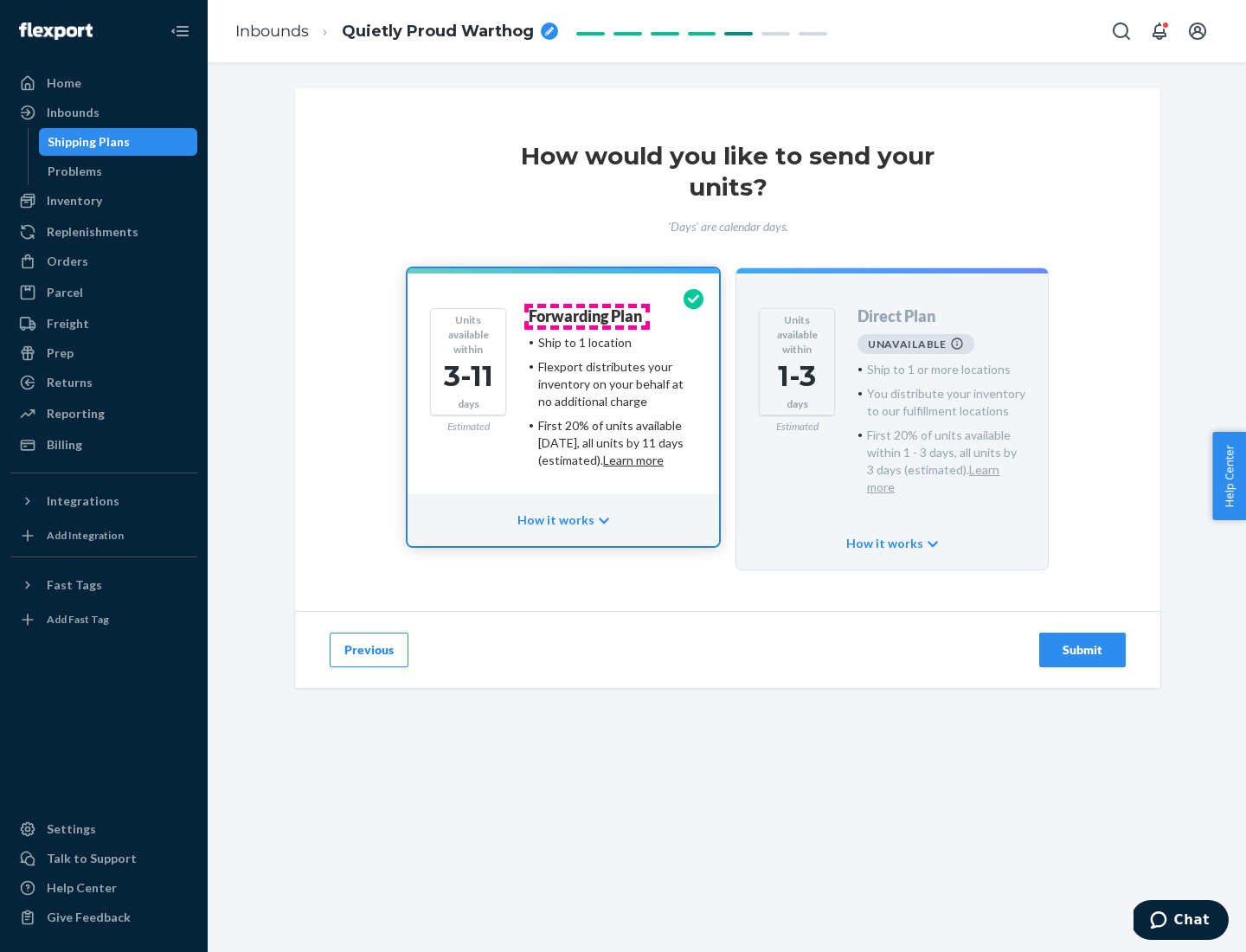
click at [586, 316] on h4 "Forwarding Plan" at bounding box center [584, 317] width 113 height 18
click at [1082, 641] on div "Submit" at bounding box center [1082, 650] width 57 height 18
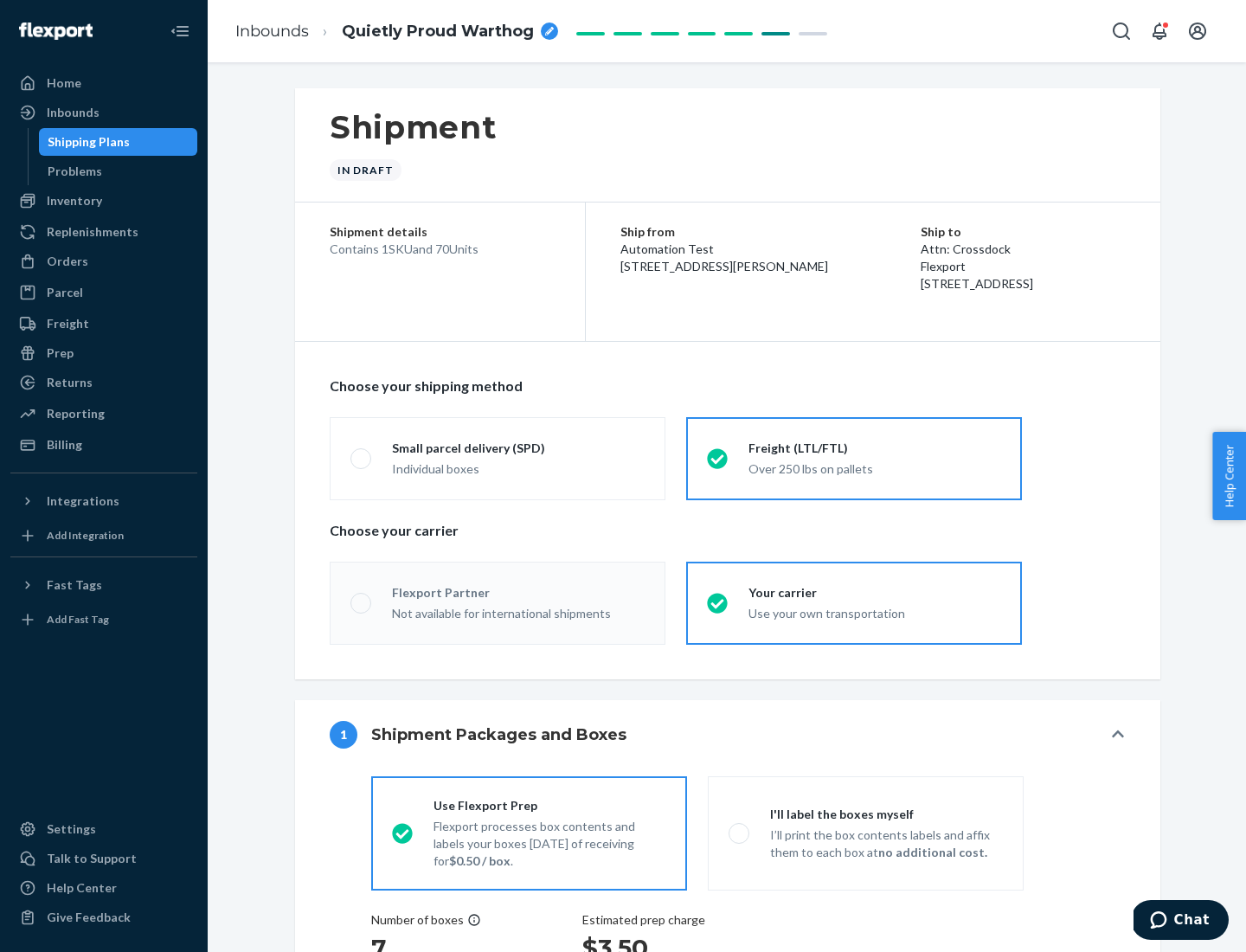
radio input "true"
radio input "false"
radio input "true"
radio input "false"
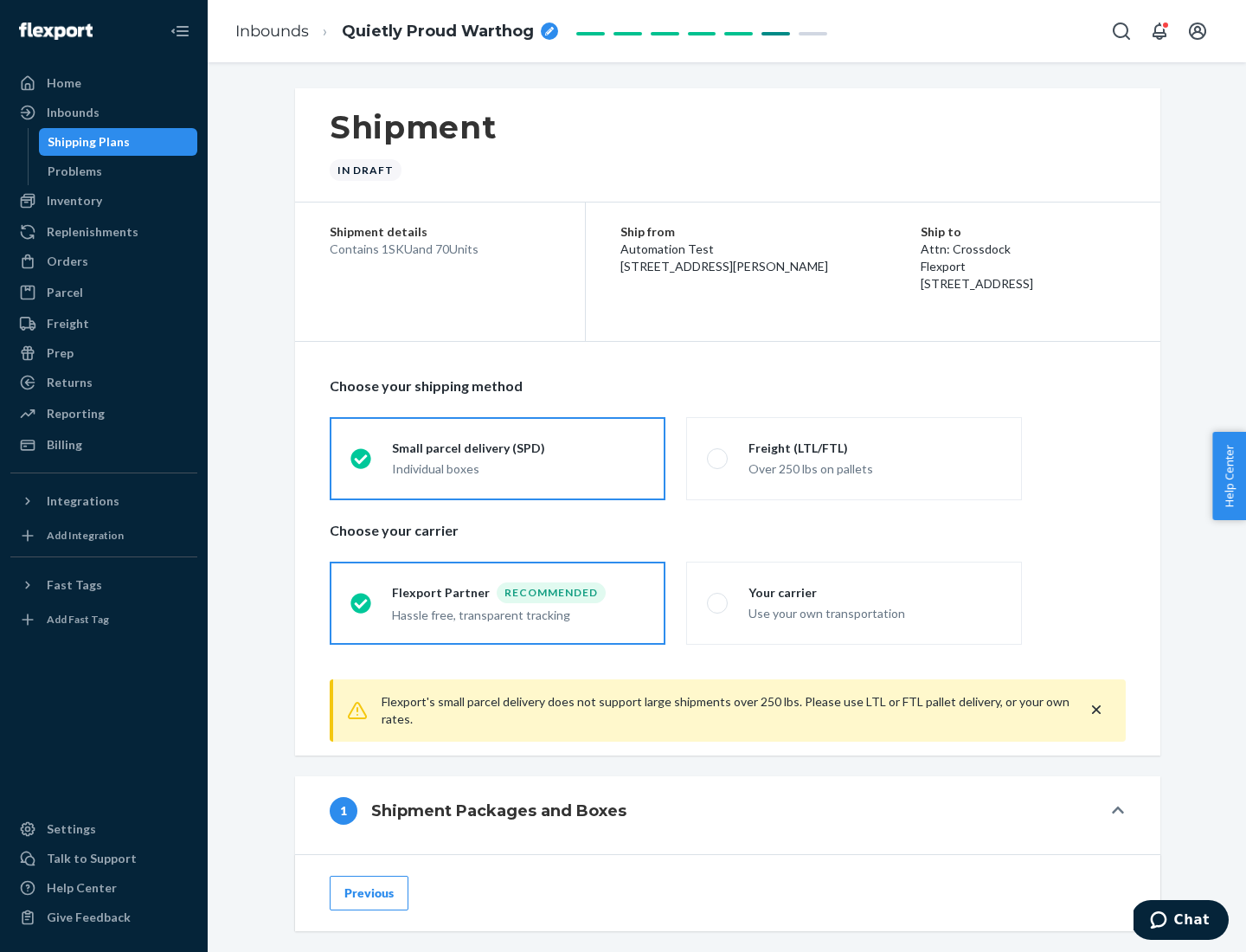
click at [519, 468] on div "Individual boxes" at bounding box center [519, 469] width 253 height 18
click at [362, 463] on input "Small parcel delivery (SPD) Individual boxes" at bounding box center [355, 458] width 11 height 11
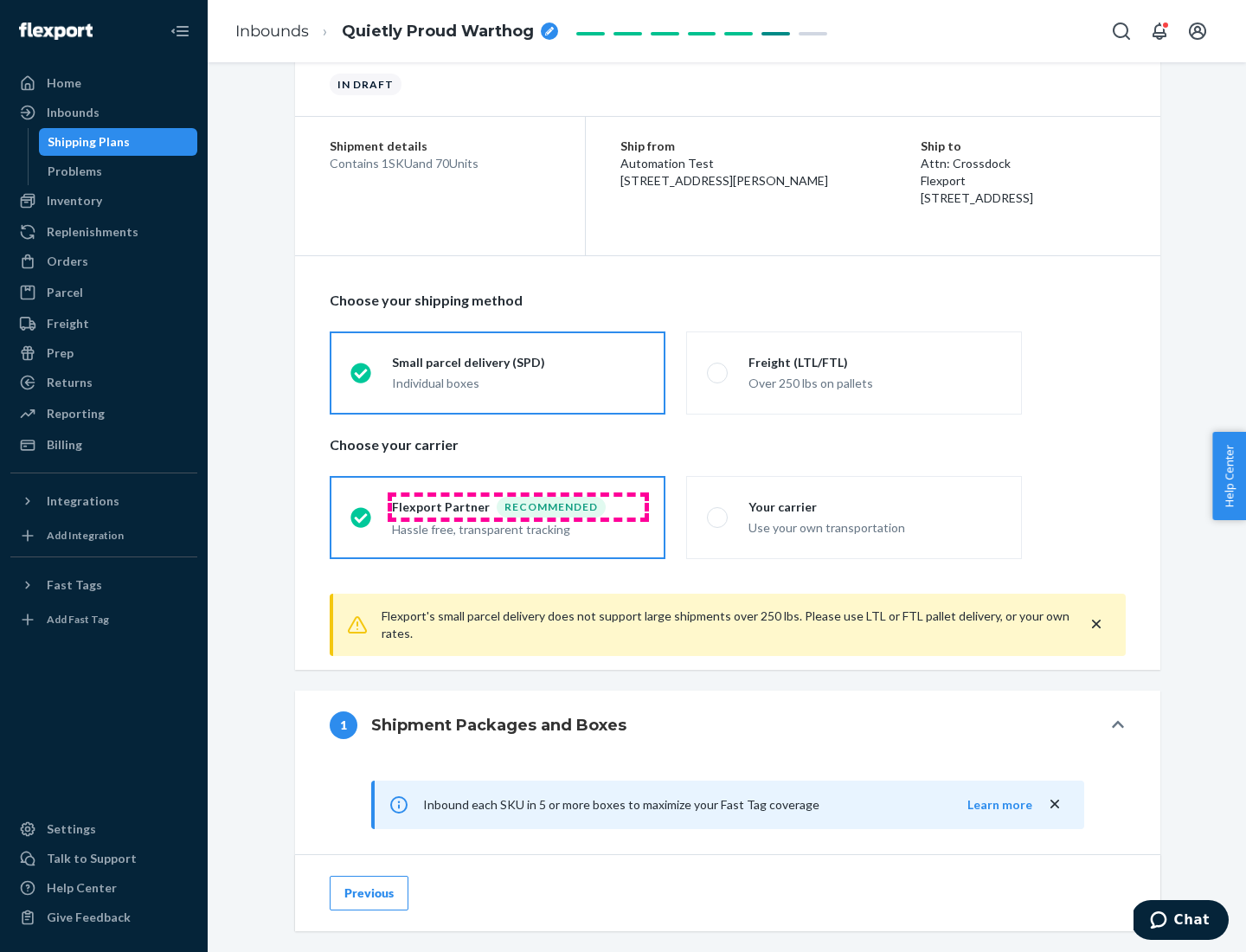
click at [519, 506] on div "Recommended" at bounding box center [551, 507] width 109 height 21
click at [362, 512] on input "Flexport Partner Recommended Hassle free, transparent tracking" at bounding box center [355, 517] width 11 height 11
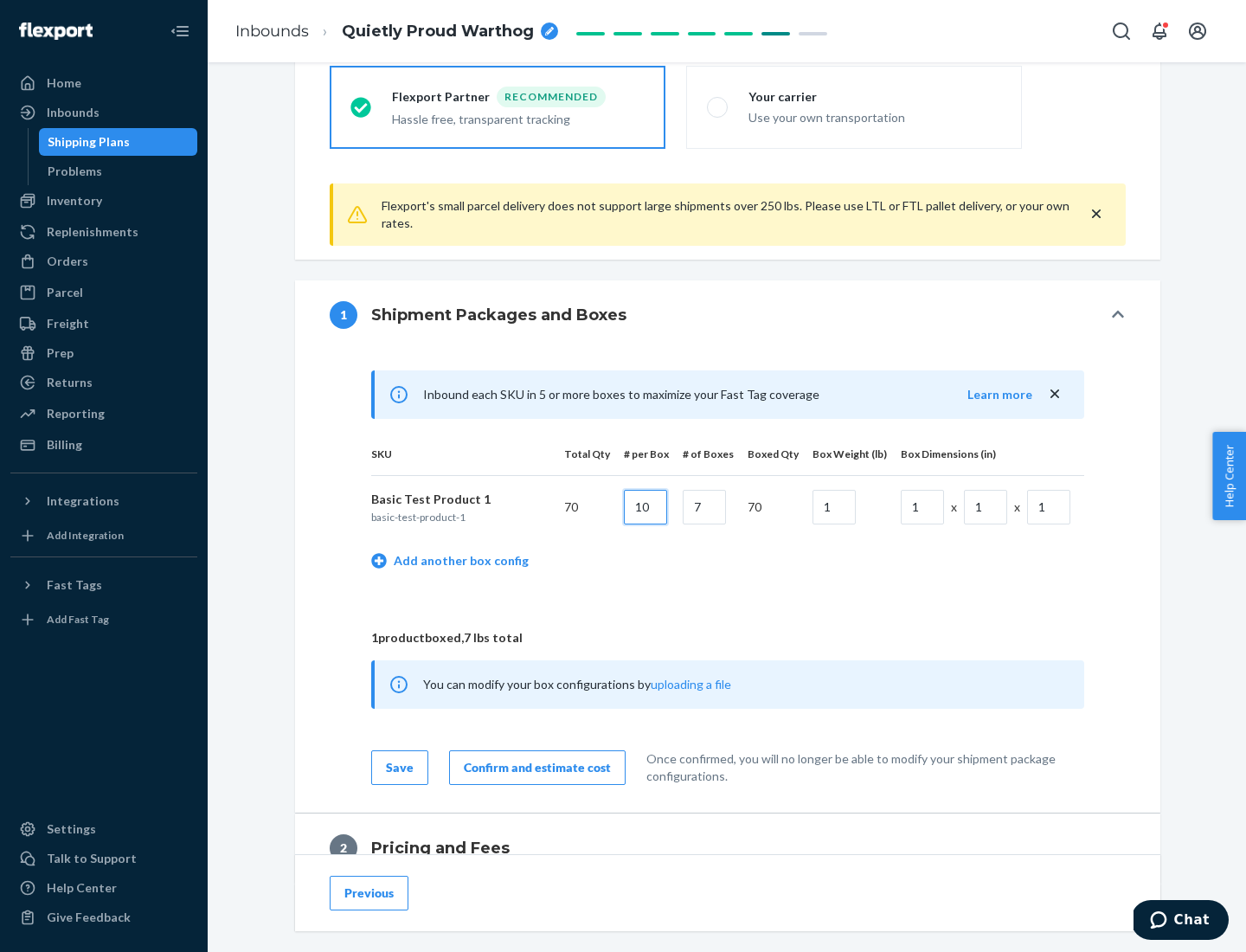
type input "10"
type input "7"
type input "1"
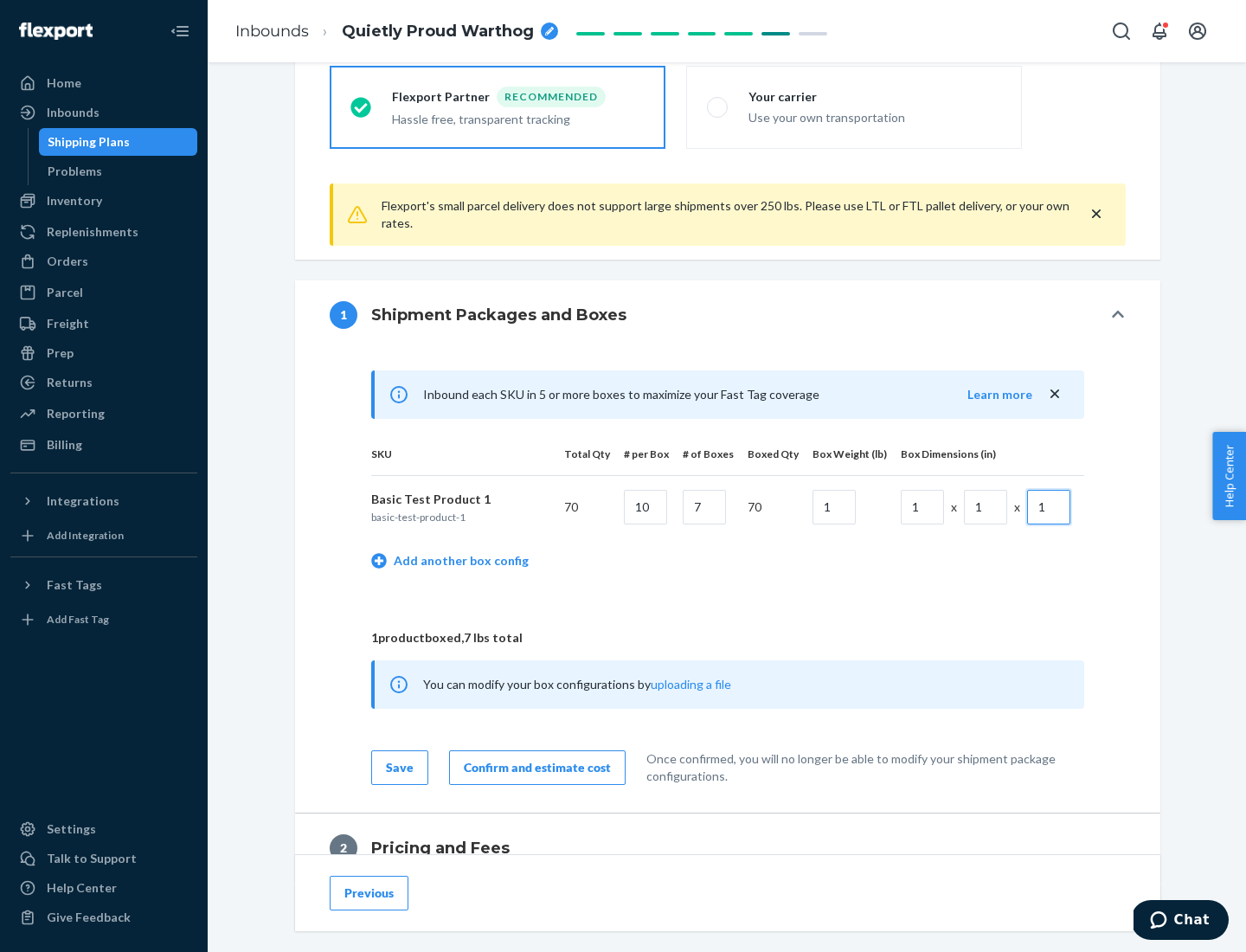
scroll to position [756, 0]
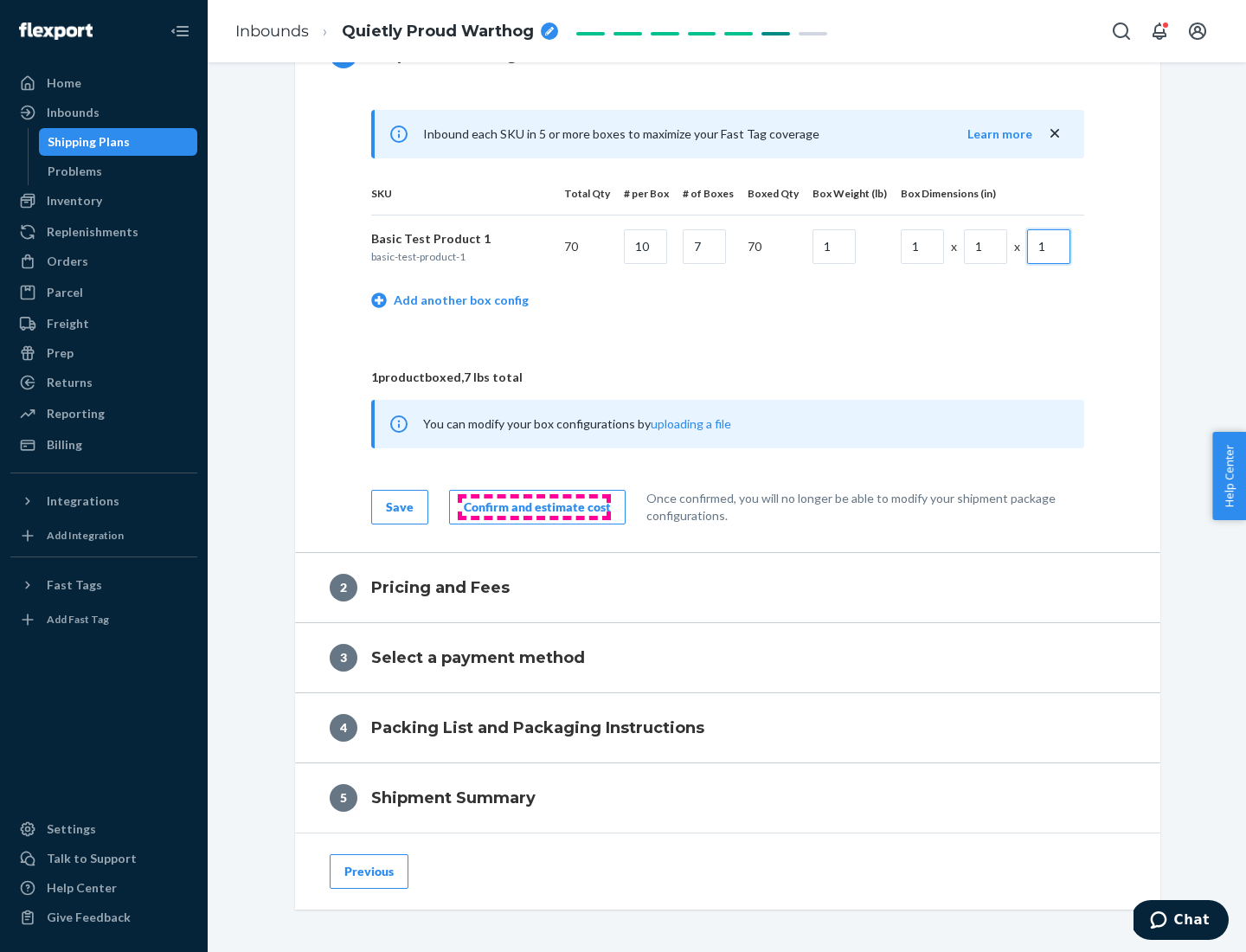
type input "1"
click at [533, 506] on div "Confirm and estimate cost" at bounding box center [537, 507] width 147 height 18
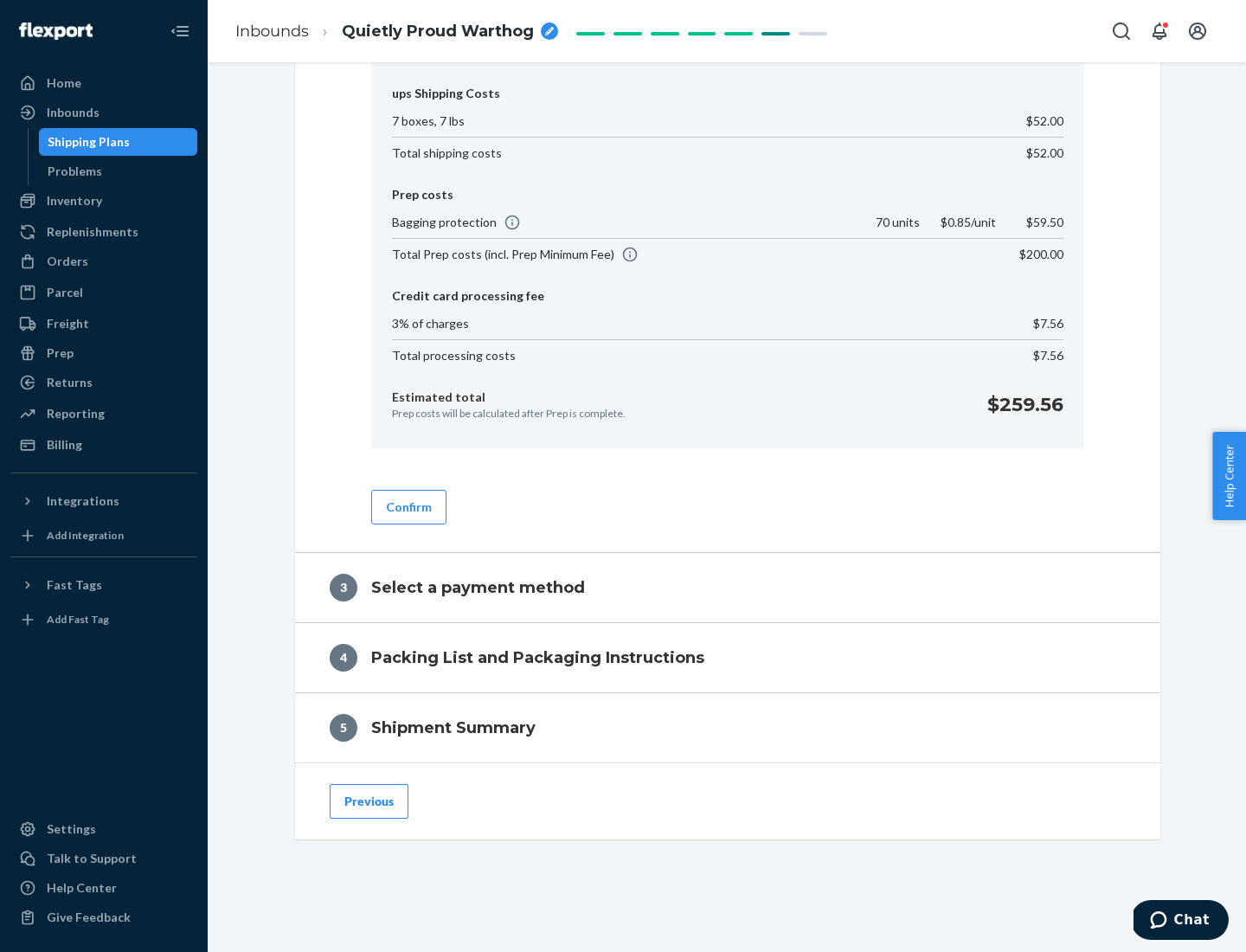
click at [407, 506] on button "Confirm" at bounding box center [409, 506] width 75 height 34
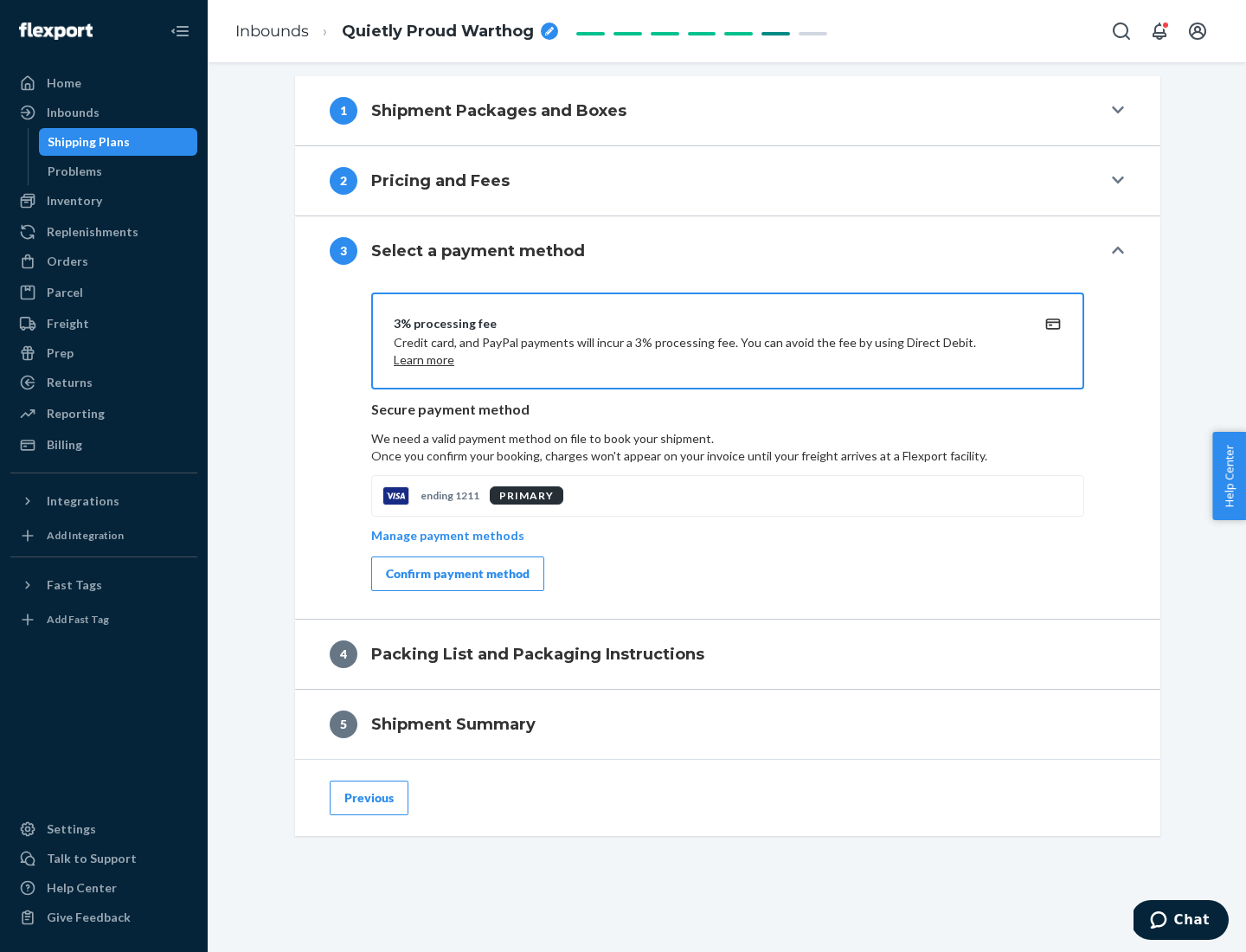
click at [456, 574] on div "Confirm payment method" at bounding box center [458, 574] width 144 height 18
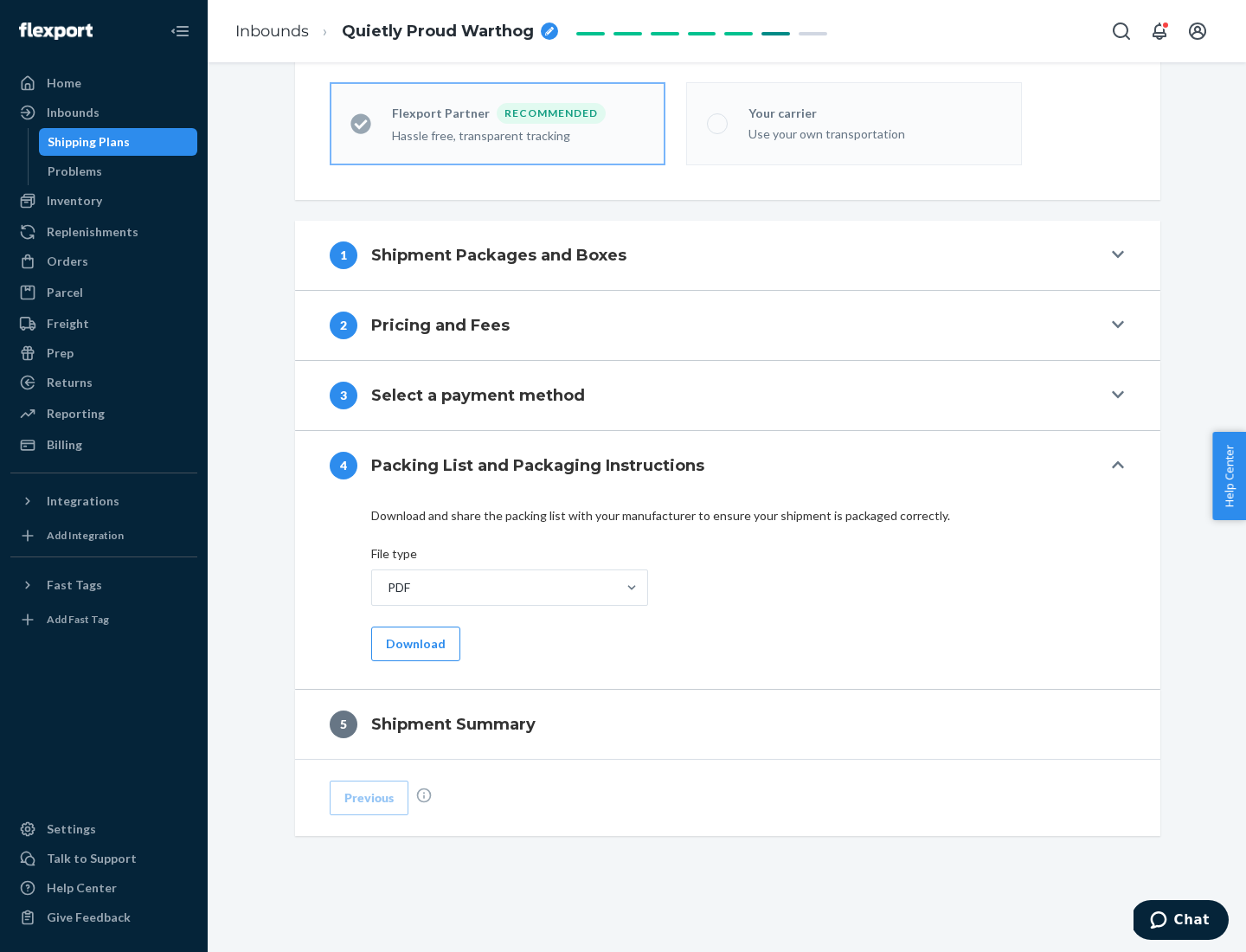
scroll to position [479, 0]
click at [413, 643] on button "Download" at bounding box center [416, 643] width 90 height 34
